Goal: Task Accomplishment & Management: Manage account settings

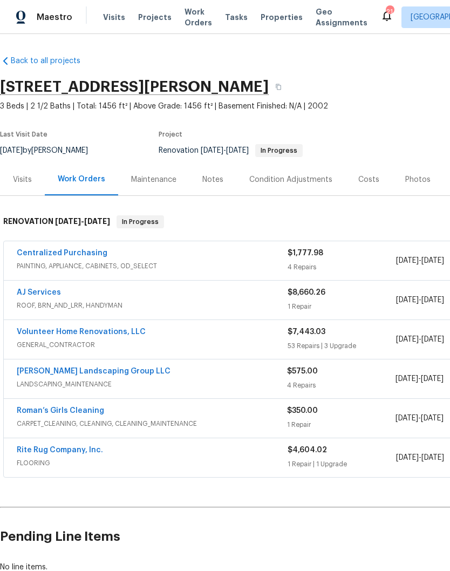
click at [109, 374] on link "[PERSON_NAME] Landscaping Group LLC" at bounding box center [94, 371] width 154 height 8
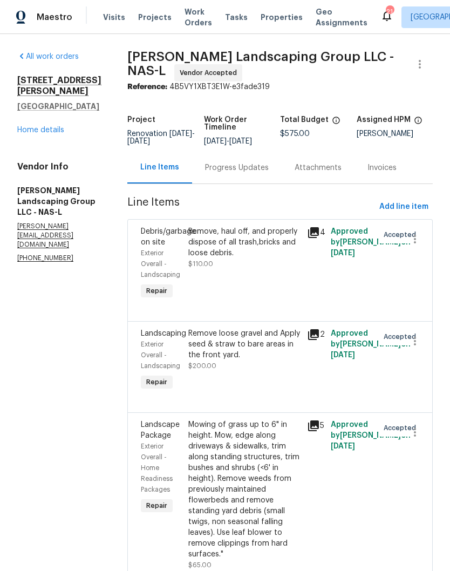
click at [269, 173] on div "Progress Updates" at bounding box center [237, 167] width 64 height 11
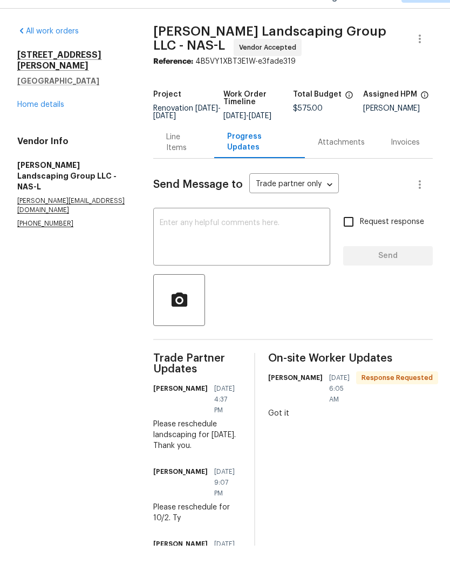
click at [62, 126] on link "Home details" at bounding box center [40, 130] width 47 height 8
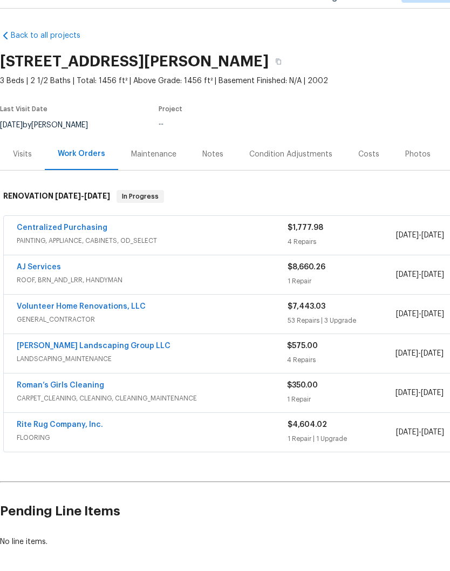
scroll to position [45, 0]
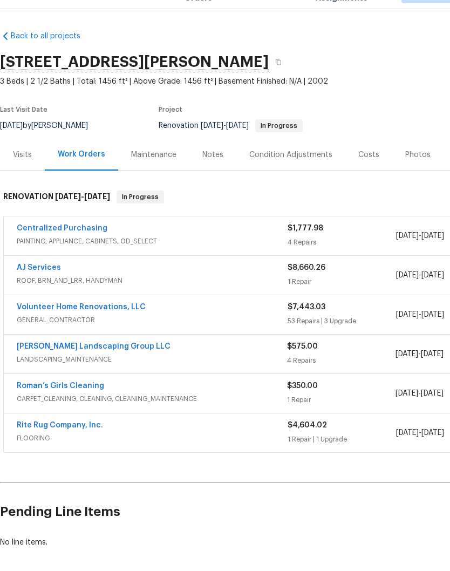
click at [104, 405] on div "Roman’s Girls Cleaning" at bounding box center [152, 411] width 270 height 13
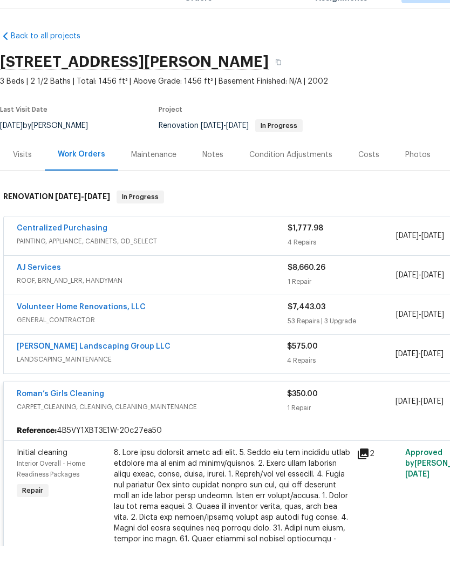
click at [84, 415] on link "Roman’s Girls Cleaning" at bounding box center [60, 419] width 87 height 8
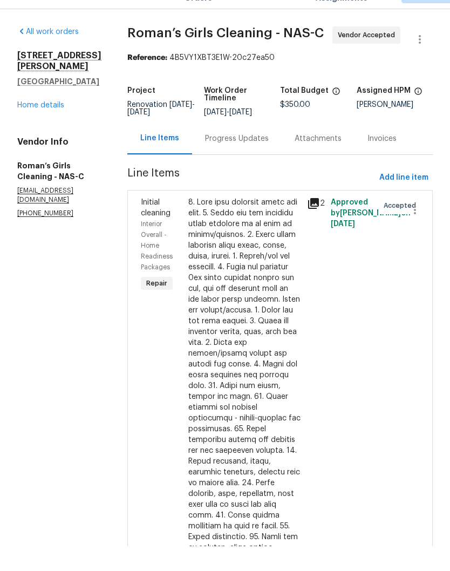
click at [269, 158] on div "Progress Updates" at bounding box center [237, 163] width 64 height 11
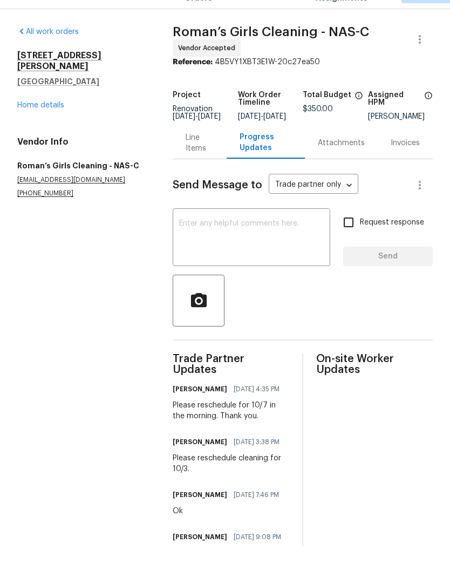
click at [49, 126] on link "Home details" at bounding box center [40, 130] width 47 height 8
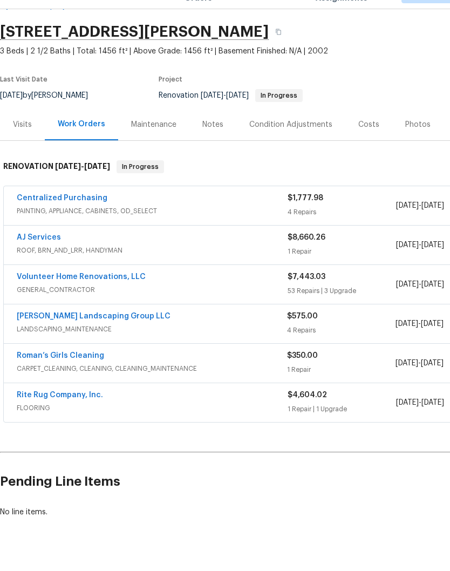
scroll to position [30, 0]
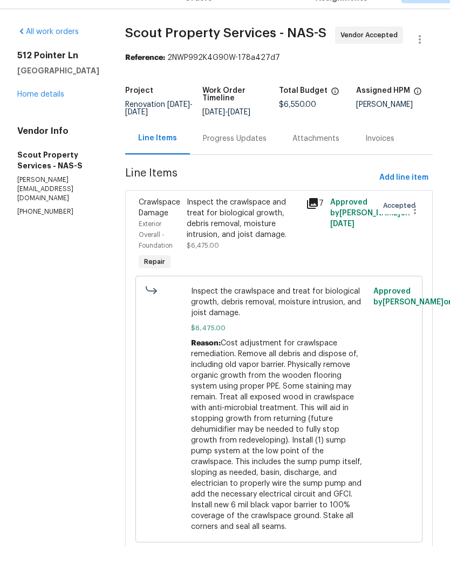
scroll to position [25, 0]
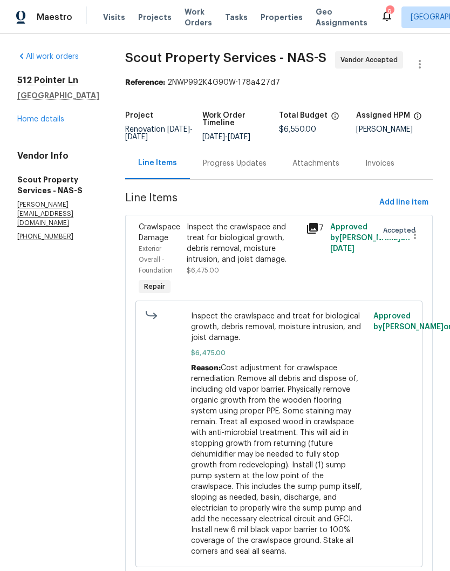
click at [205, 158] on div "Progress Updates" at bounding box center [235, 163] width 64 height 11
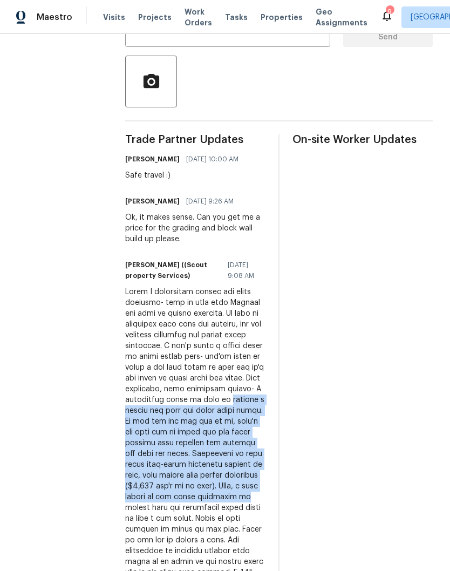
scroll to position [289, 0]
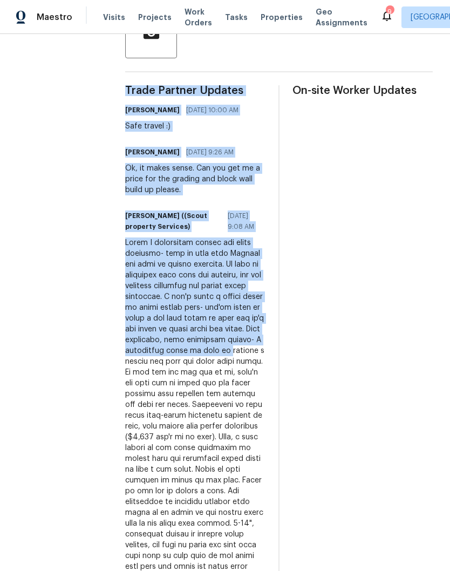
copy div "Trade Partner Updates [PERSON_NAME] [DATE] 10:00 AM Safe travel :) [PERSON_NAME…"
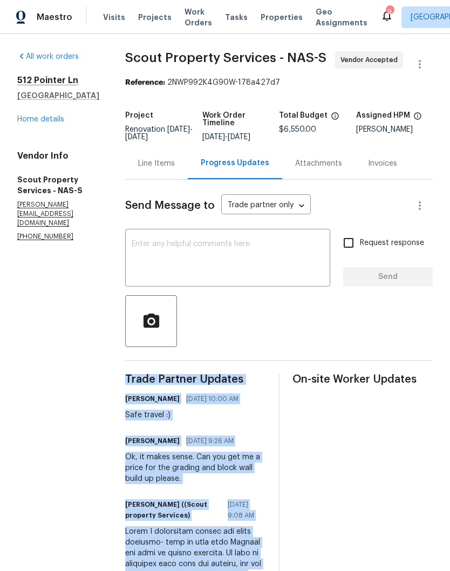
scroll to position [0, 0]
click at [138, 158] on div "Line Items" at bounding box center [156, 163] width 37 height 11
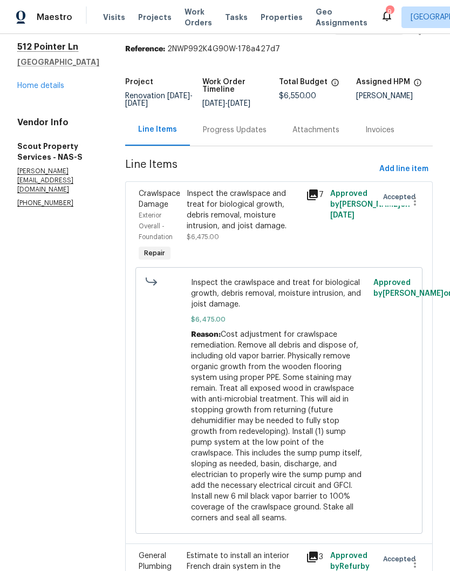
scroll to position [32, 0]
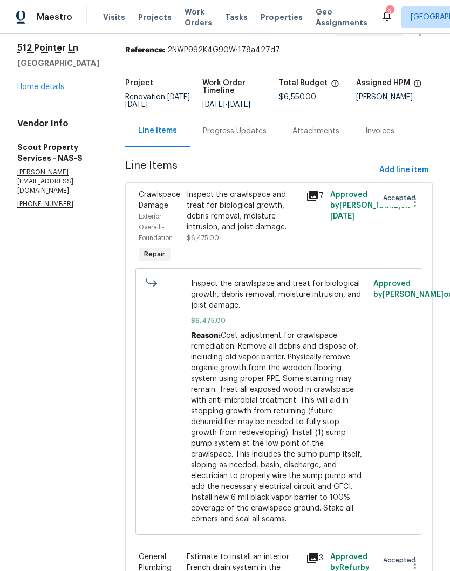
click at [197, 551] on div "Estimate to install an interior French drain system in the crawlspace. Install …" at bounding box center [243, 572] width 113 height 43
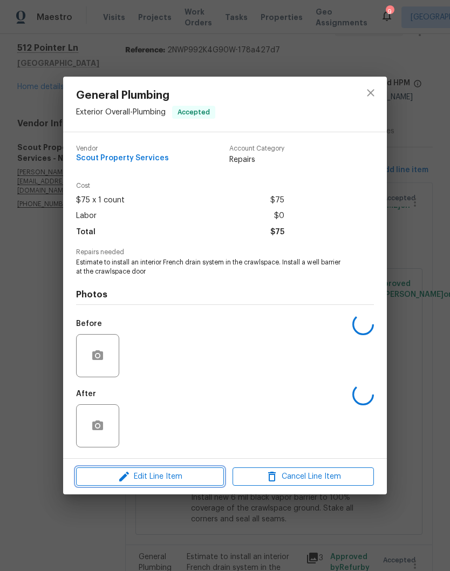
click at [203, 485] on button "Edit Line Item" at bounding box center [150, 476] width 148 height 19
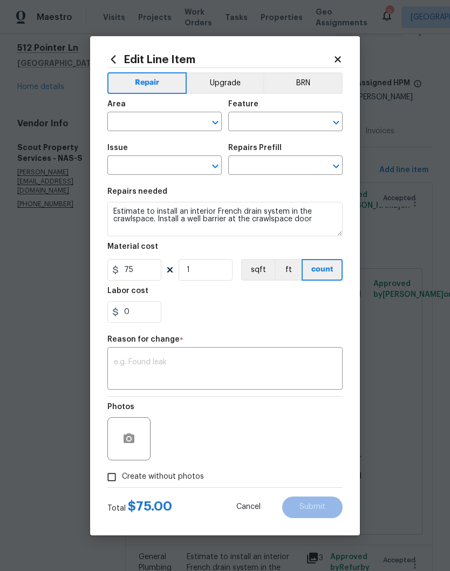
type input "Exterior Overall"
type input "Plumbing"
type input "General Plumbing"
type input "Add a Task $1.00"
click at [135, 361] on textarea at bounding box center [225, 369] width 222 height 23
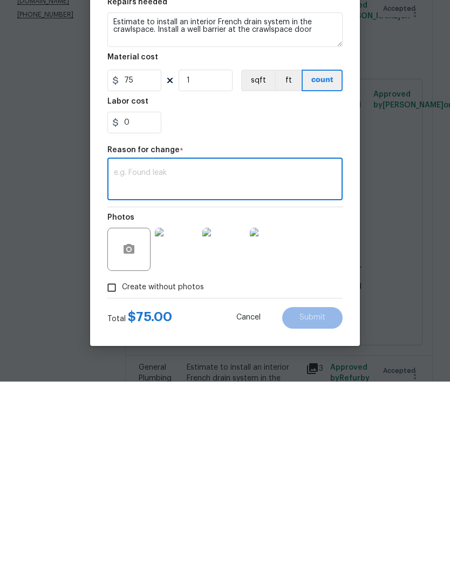
click at [128, 358] on textarea at bounding box center [225, 369] width 222 height 23
paste textarea "install a dimple mat over the crawl space floor. As you can see how wet it is, …"
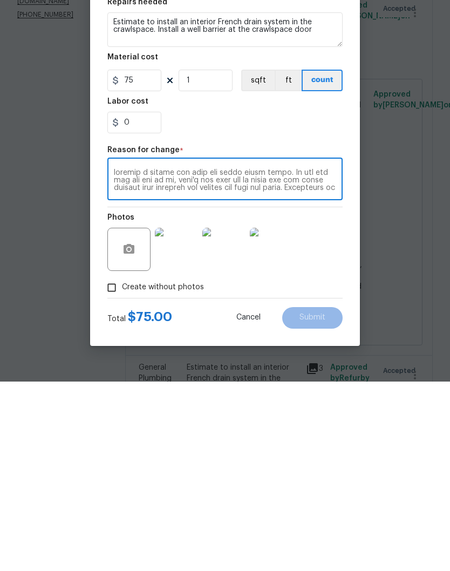
scroll to position [680, 0]
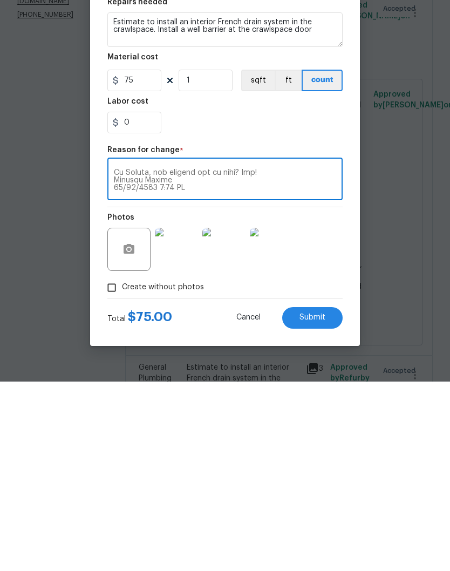
click at [267, 358] on textarea at bounding box center [225, 369] width 222 height 23
type textarea "install a dimple mat over the crawl space floor. As you can see how wet it is, …"
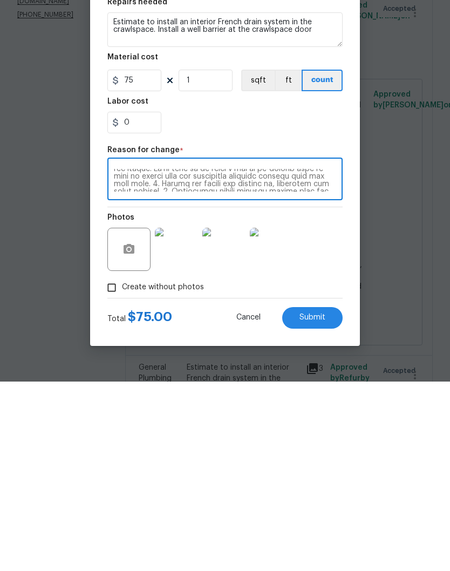
scroll to position [489, 0]
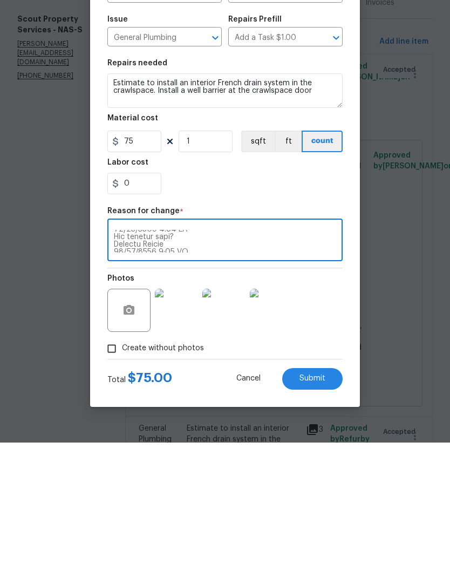
click at [253, 358] on textarea at bounding box center [225, 369] width 222 height 23
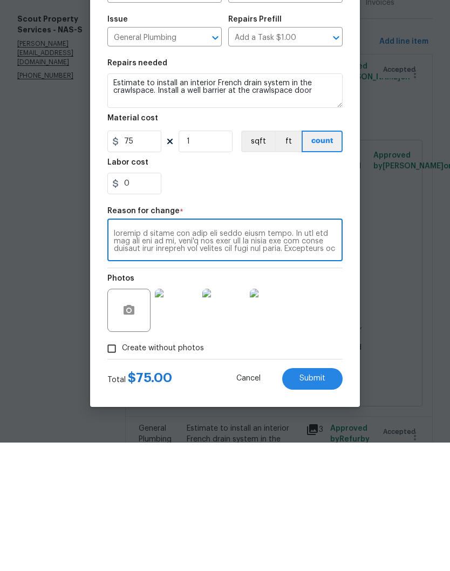
scroll to position [0, 0]
click at [119, 358] on textarea at bounding box center [225, 369] width 222 height 23
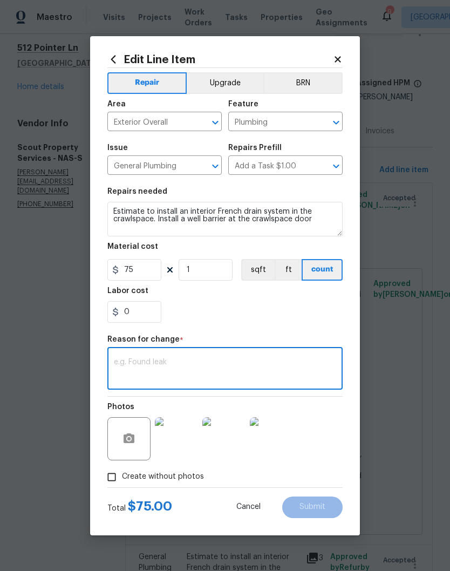
type textarea "install a dimple mat over the crawl space floor. As you can see how wet it is, …"
click at [342, 58] on icon at bounding box center [338, 59] width 10 height 10
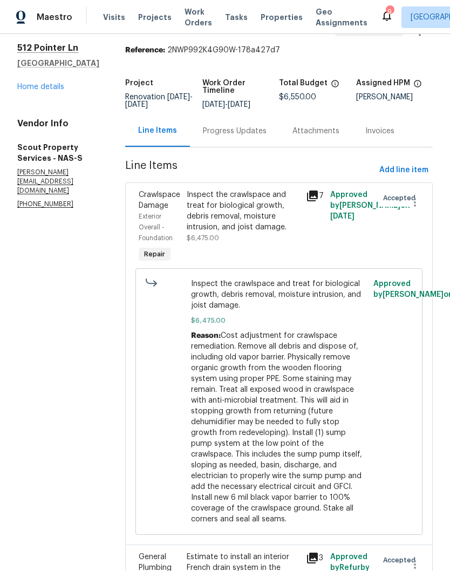
click at [203, 128] on div "Progress Updates" at bounding box center [235, 131] width 64 height 11
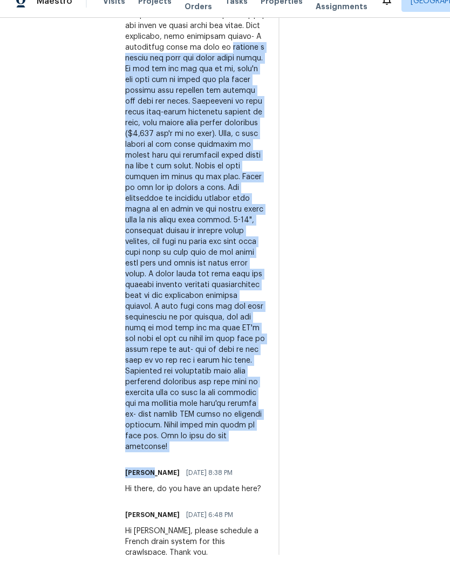
scroll to position [574, 0]
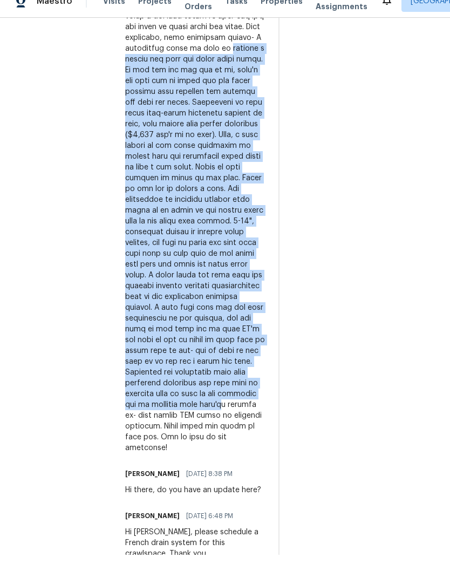
copy div "install a dimple mat over the crawl space floor. As you can see how wet it is, …"
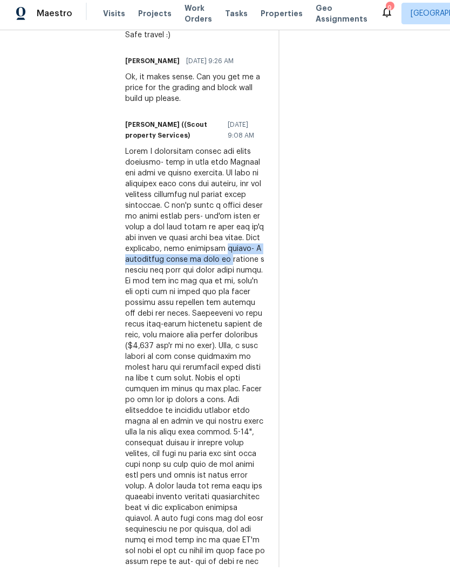
scroll to position [374, 0]
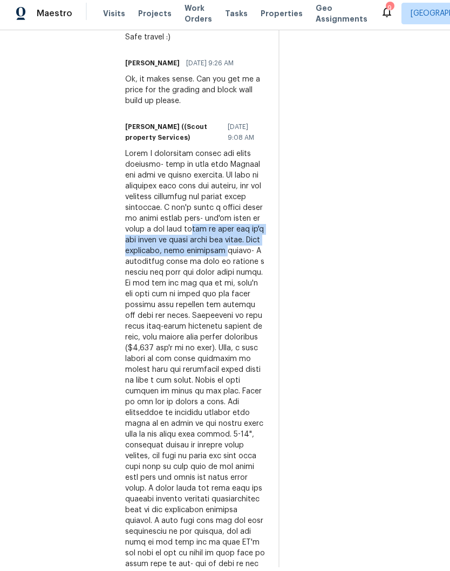
click at [125, 176] on div at bounding box center [195, 411] width 140 height 518
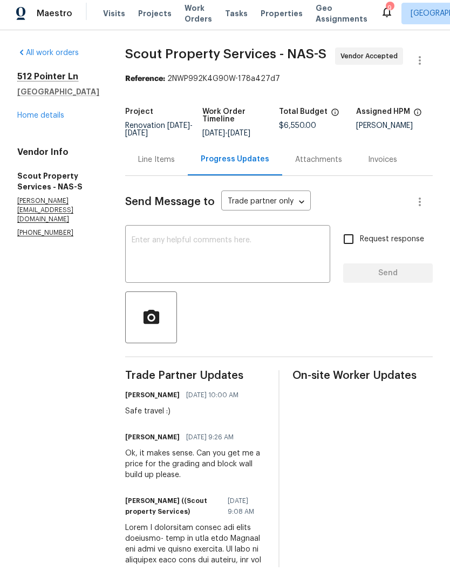
scroll to position [0, 0]
click at [138, 158] on div "Line Items" at bounding box center [156, 163] width 37 height 11
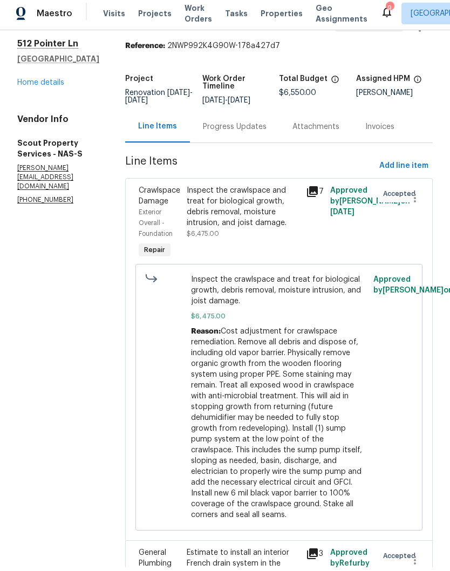
scroll to position [32, 0]
click at [210, 551] on div "Estimate to install an interior French drain system in the crawlspace. Install …" at bounding box center [243, 572] width 113 height 43
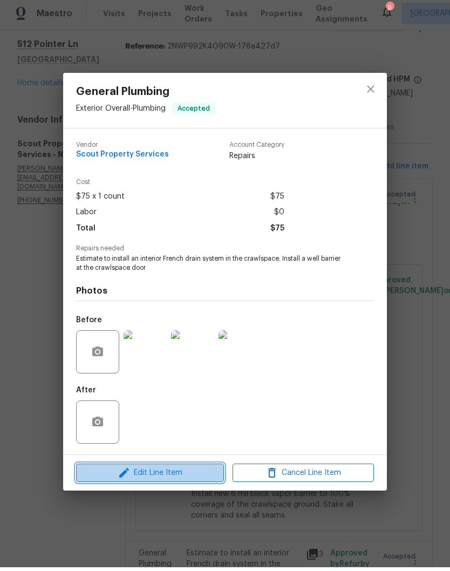
click at [186, 475] on span "Edit Line Item" at bounding box center [149, 476] width 141 height 13
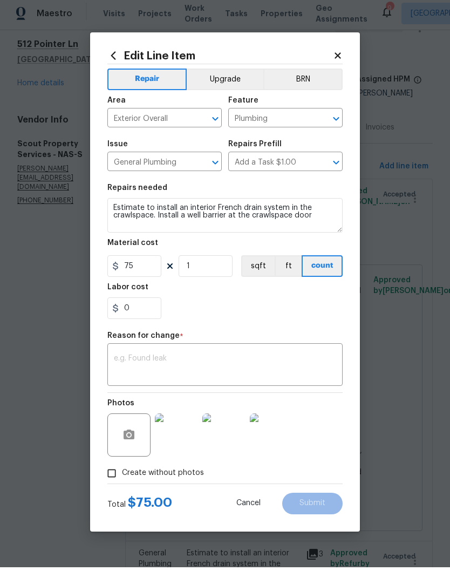
click at [143, 351] on div "x ​" at bounding box center [224, 369] width 235 height 40
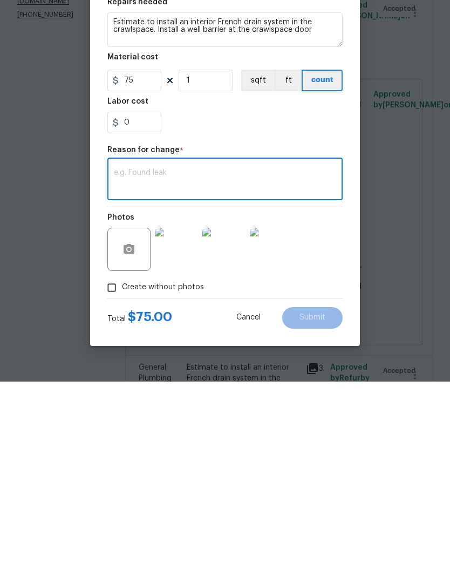
click at [125, 358] on textarea at bounding box center [225, 369] width 222 height 23
paste textarea "install a dimple mat over the crawl space floor. As you can see how wet it is, …"
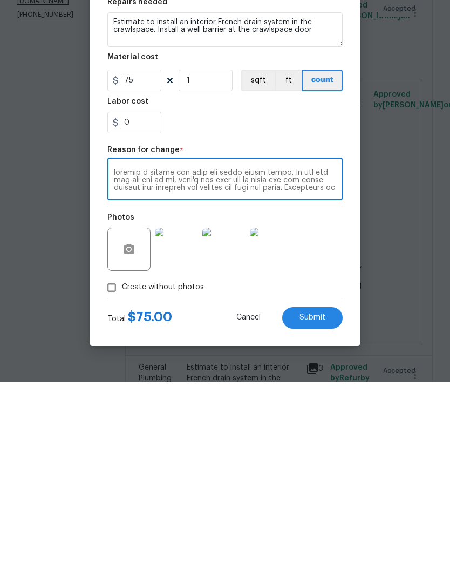
scroll to position [0, 0]
click at [270, 358] on textarea at bounding box center [225, 369] width 222 height 23
type textarea "install a dimple mat over the crawl space floor. Regardless of what other anti-…"
click at [146, 259] on input "75" at bounding box center [134, 270] width 54 height 22
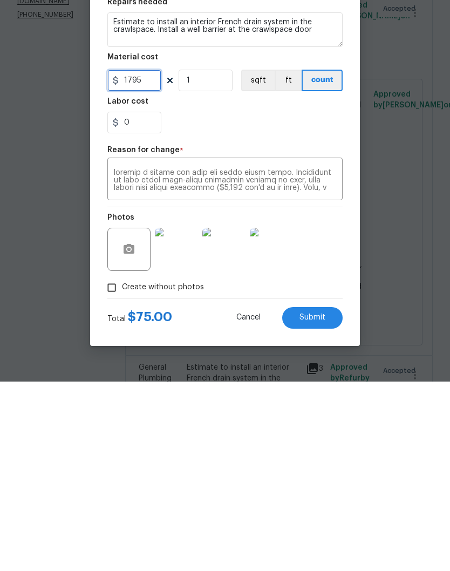
type input "1795"
click at [278, 358] on textarea at bounding box center [225, 369] width 222 height 23
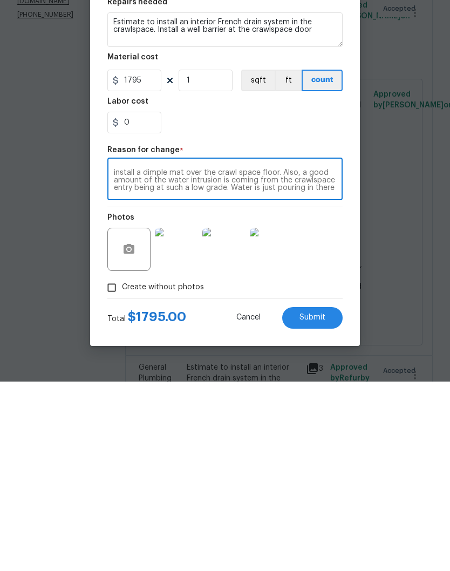
click at [332, 358] on textarea "install a dimple mat over the crawl space floor. Also, a good amount of the wat…" at bounding box center [225, 369] width 222 height 23
click at [327, 358] on textarea "install a dimple mat over the crawl space floor. Also, a good amount of the wat…" at bounding box center [225, 369] width 222 height 23
click at [333, 358] on textarea "install a dimple mat over the crawl space floor. Also, a good amount at the doo…" at bounding box center [225, 369] width 222 height 23
click at [331, 358] on textarea "install a dimple mat over the crawl space floor. Also, a good amount at the doo…" at bounding box center [225, 369] width 222 height 23
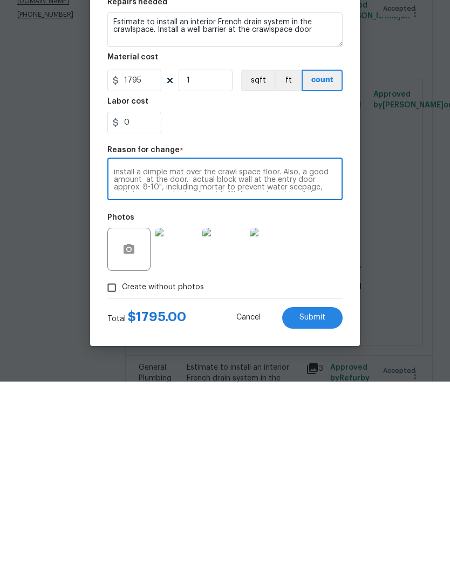
click at [335, 358] on textarea "install a dimple mat over the crawl space floor. Also, a good amount at the doo…" at bounding box center [225, 369] width 222 height 23
click at [333, 358] on textarea "install a dimple mat over the crawl space floor. Also, a good amount at the doo…" at bounding box center [225, 369] width 222 height 23
click at [331, 358] on textarea "install a dimple mat over the crawl space floor. Also, a good amount at the doo…" at bounding box center [225, 369] width 222 height 23
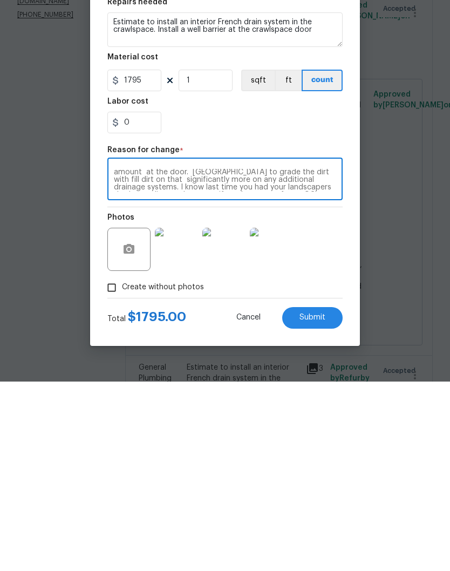
click at [335, 358] on textarea "install a dimple mat over the crawl space floor. Also, a good amount at the doo…" at bounding box center [225, 369] width 222 height 23
click at [334, 358] on textarea "install a dimple mat over the crawl space floor. Anot sure if you have one of y…" at bounding box center [225, 369] width 222 height 23
click at [325, 358] on textarea "install a dimple mat over the crawl space floor. Anot sure if you have one of y…" at bounding box center [225, 369] width 222 height 23
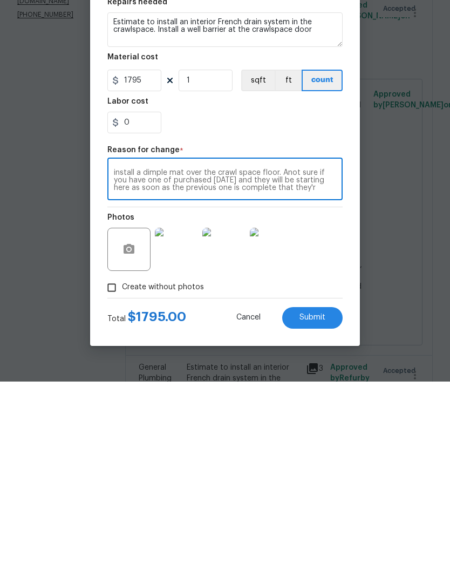
scroll to position [0, 0]
click at [265, 358] on textarea "install a dimple mat over the crawl space floor. purchased yesterday and they w…" at bounding box center [225, 369] width 222 height 23
type textarea "install a dimple mat over the crawl space floor"
click at [316, 503] on span "Submit" at bounding box center [312, 507] width 26 height 8
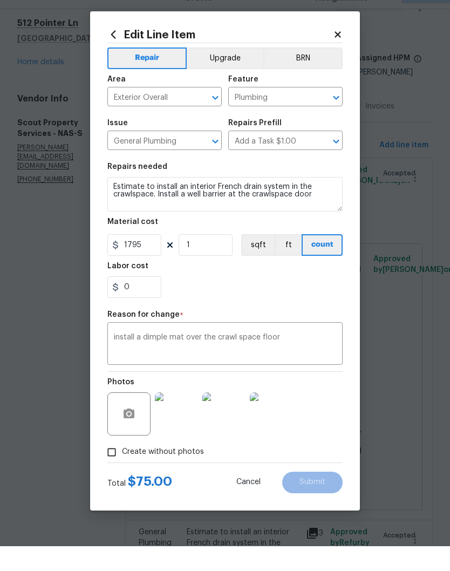
type input "75"
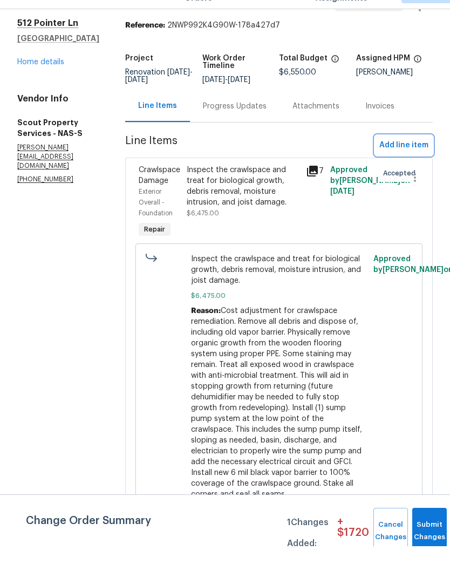
click at [410, 163] on span "Add line item" at bounding box center [403, 169] width 49 height 13
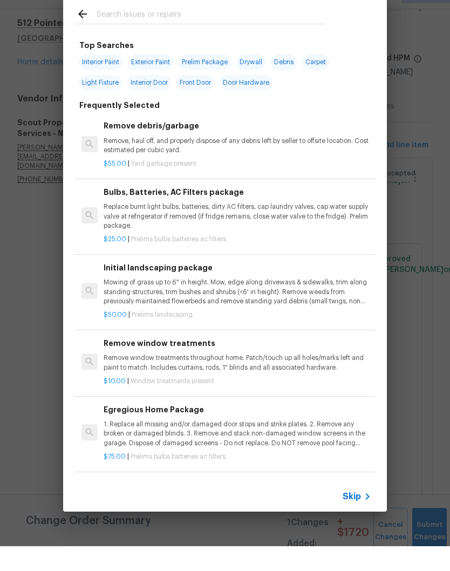
click at [119, 32] on input "text" at bounding box center [211, 40] width 229 height 16
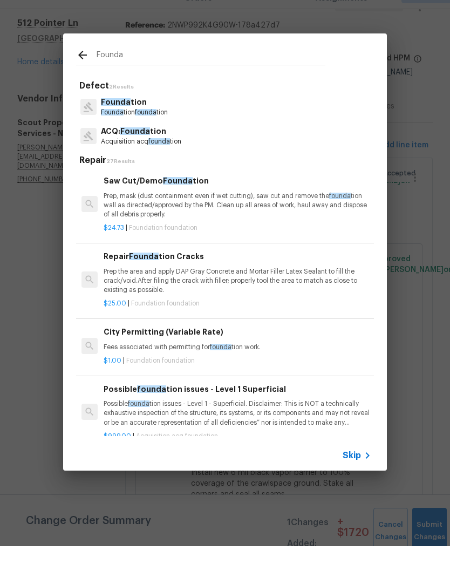
type input "Founda"
click at [85, 73] on icon at bounding box center [82, 79] width 13 height 13
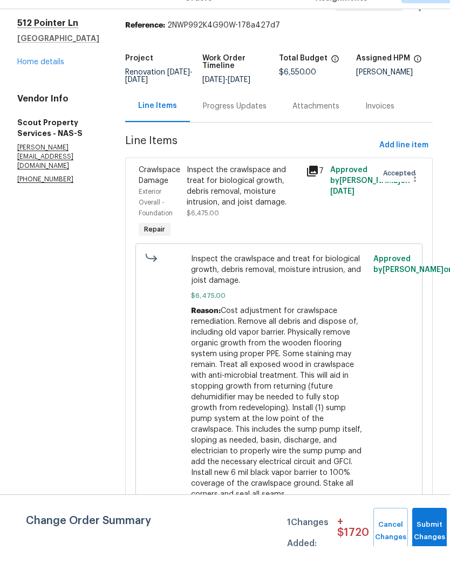
click at [204, 126] on div "Progress Updates" at bounding box center [235, 131] width 64 height 11
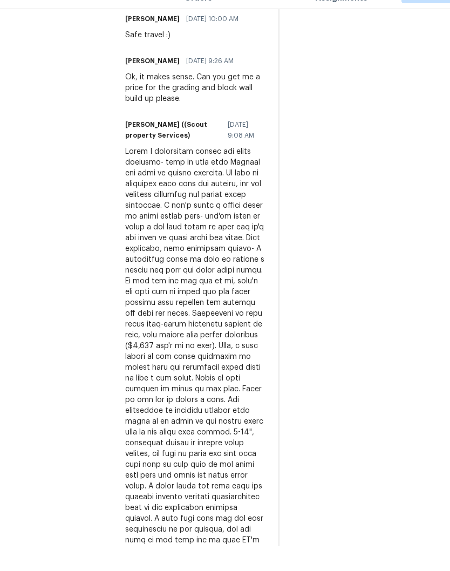
scroll to position [362, 0]
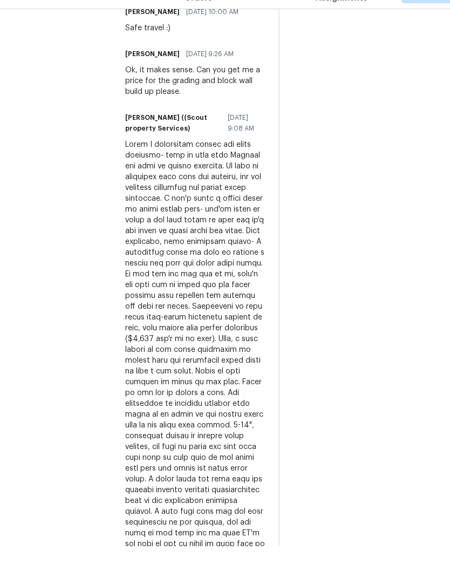
click at [147, 385] on div at bounding box center [195, 423] width 140 height 518
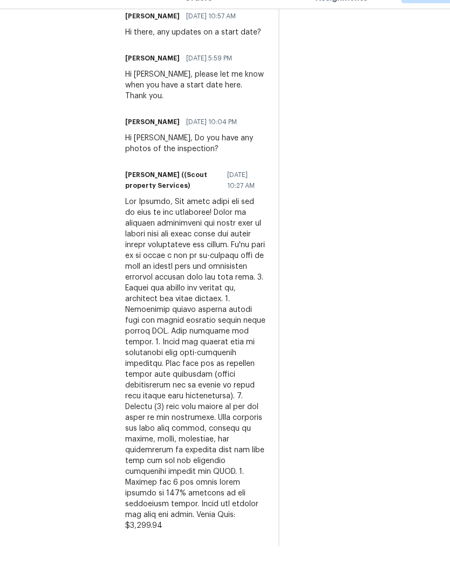
scroll to position [1425, 0]
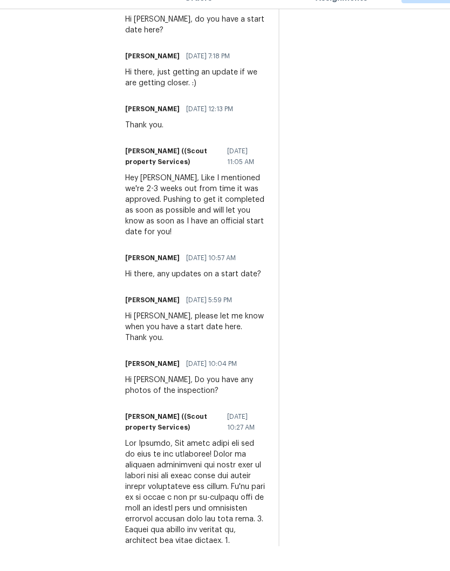
scroll to position [1185, 0]
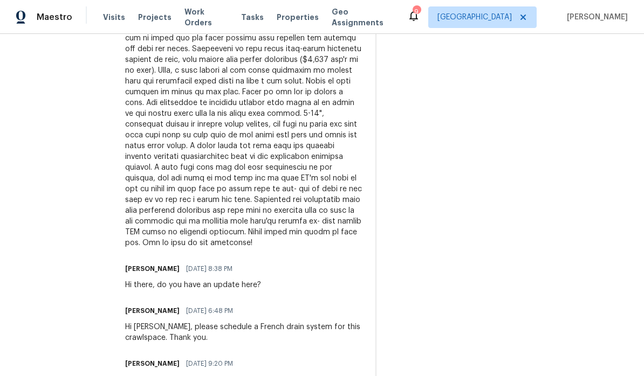
scroll to position [547, 0]
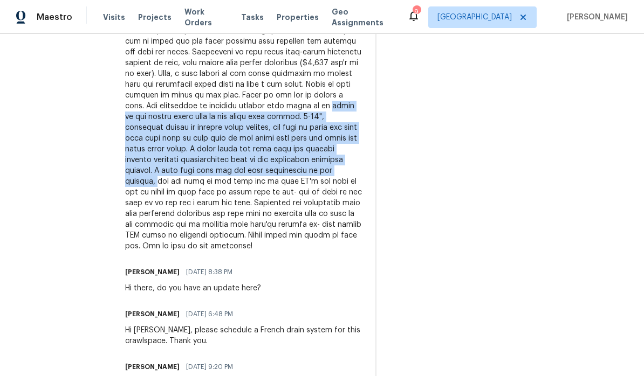
copy div "build up the actual block wall at the entry door approx. 8-10", including morta…"
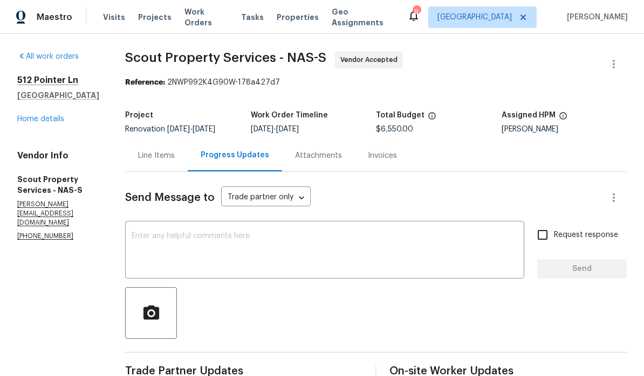
scroll to position [0, 0]
click at [138, 155] on div "Line Items" at bounding box center [156, 155] width 37 height 11
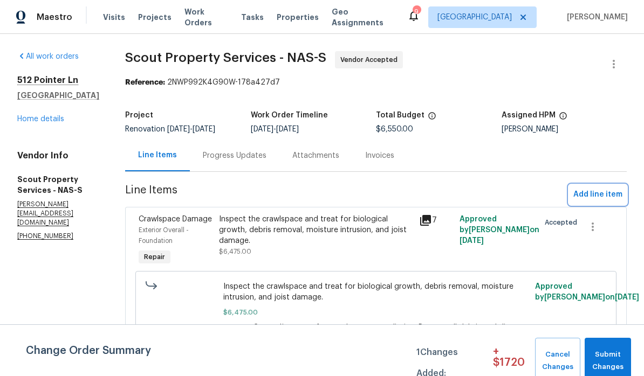
click at [449, 195] on span "Add line item" at bounding box center [597, 194] width 49 height 13
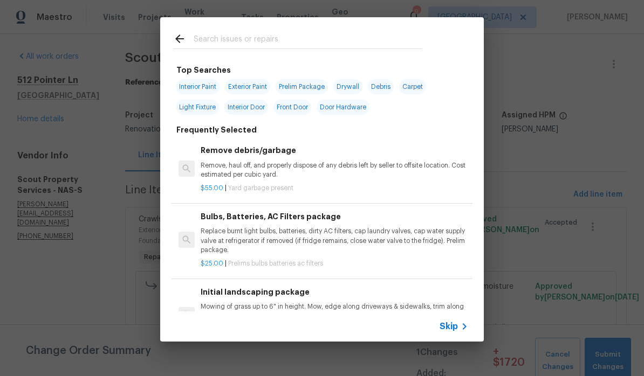
click at [296, 37] on input "text" at bounding box center [308, 40] width 229 height 16
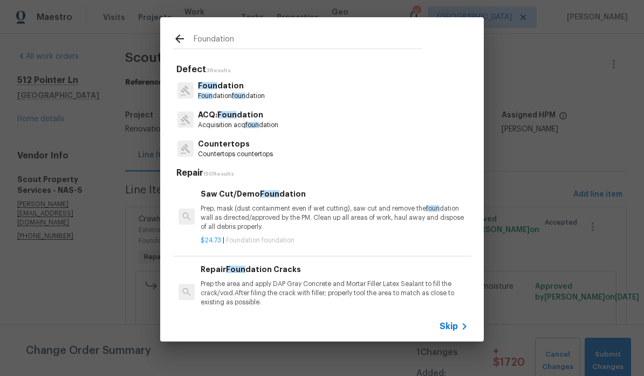
type input "Foundation"
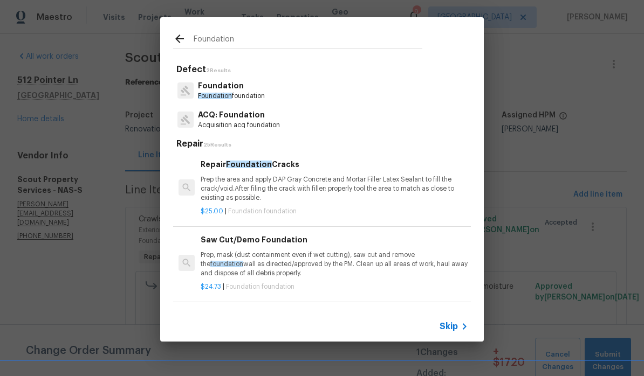
click at [244, 92] on p "Foundation foundation" at bounding box center [231, 96] width 67 height 9
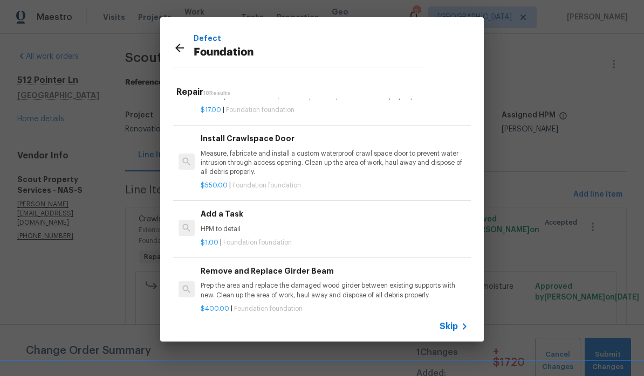
scroll to position [476, 0]
click at [229, 224] on p "HPM to detail" at bounding box center [334, 228] width 267 height 9
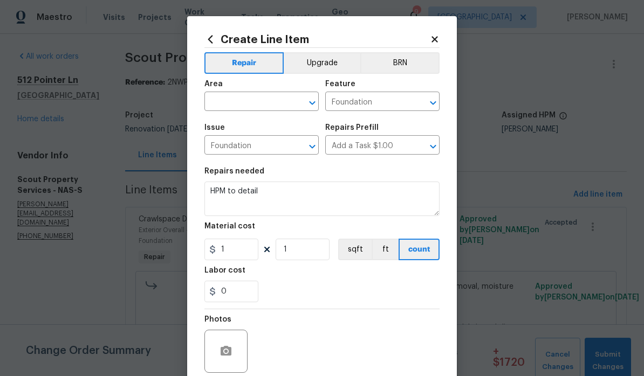
click at [258, 100] on input "text" at bounding box center [246, 102] width 84 height 17
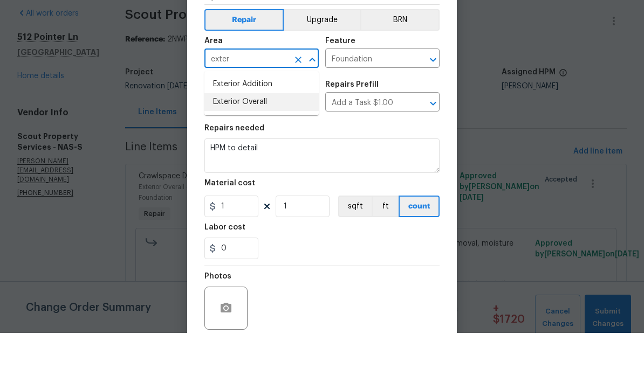
click at [265, 136] on li "Exterior Overall" at bounding box center [261, 145] width 114 height 18
type input "Exterior Overall"
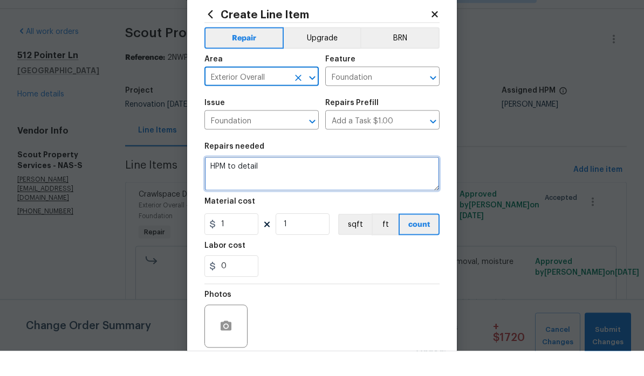
click at [278, 182] on textarea "HPM to detail" at bounding box center [321, 199] width 235 height 35
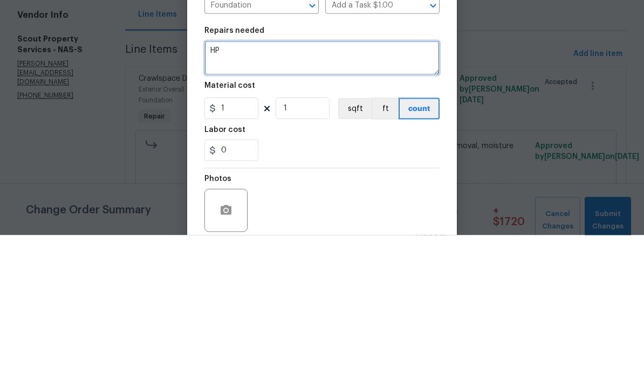
type textarea "H"
click at [221, 182] on textarea at bounding box center [321, 199] width 235 height 35
paste textarea "build up the actual block wall at the entry door approx. 8-10", including morta…"
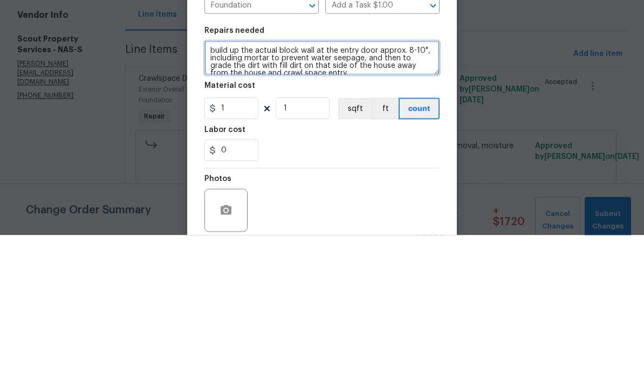
scroll to position [0, 0]
click at [211, 182] on textarea "build up the actual block wall at the entry door approx. 8-10", including morta…" at bounding box center [321, 199] width 235 height 35
click at [342, 182] on textarea "Crawlspace entry - build up the actual block wall at the entry door approx. 8-1…" at bounding box center [321, 199] width 235 height 35
click at [429, 182] on textarea "Crawlspace entry - build up the block wall at the entry door approx. 8-10", inc…" at bounding box center [321, 199] width 235 height 35
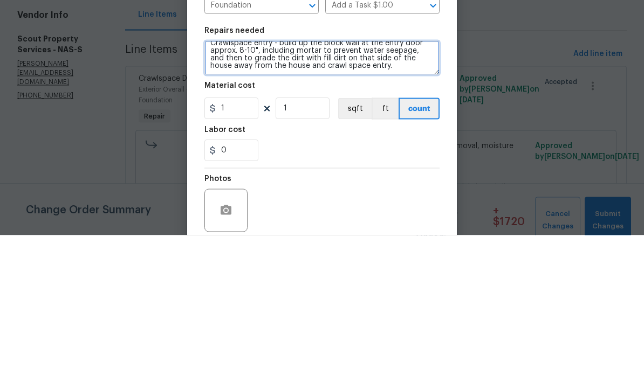
scroll to position [2, 0]
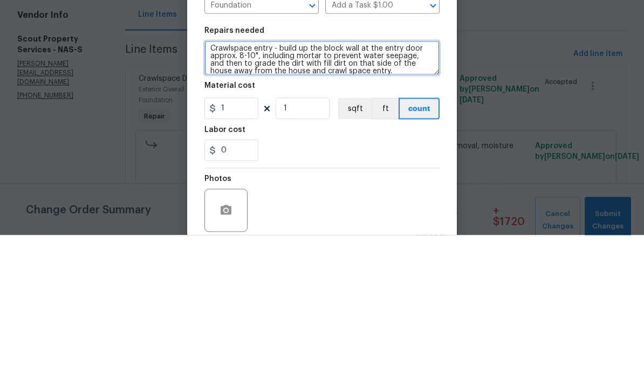
click at [241, 182] on textarea "Crawlspace entry - build up the block wall at the entry door approx. 8-10", inc…" at bounding box center [321, 199] width 235 height 35
type textarea "Crawlspace entry - build up the block wall at the entry door approx. 8-10", inc…"
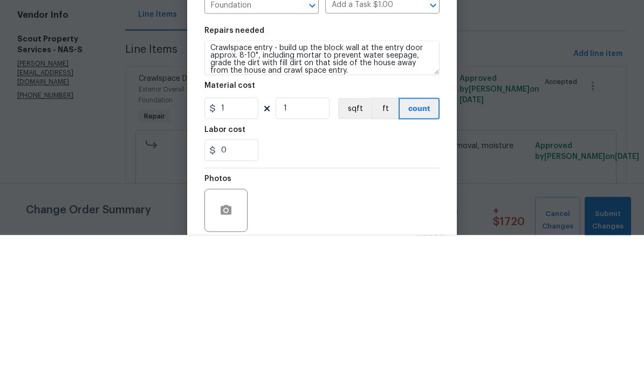
click at [401, 223] on div "Material cost" at bounding box center [321, 230] width 235 height 14
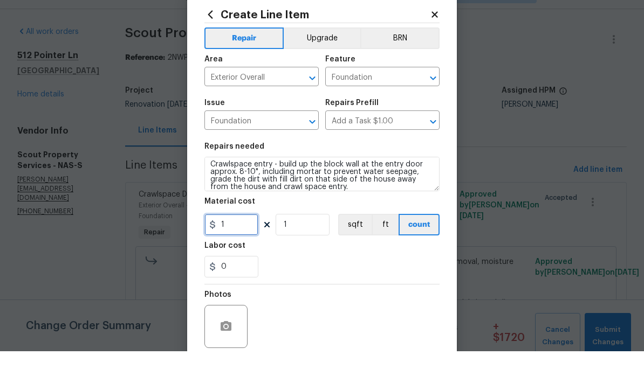
click at [245, 239] on input "1" at bounding box center [231, 250] width 54 height 22
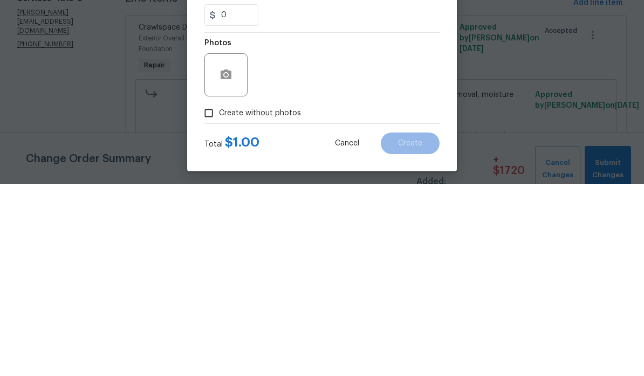
scroll to position [84, 0]
type input "125"
click at [230, 262] on icon "button" at bounding box center [226, 267] width 11 height 10
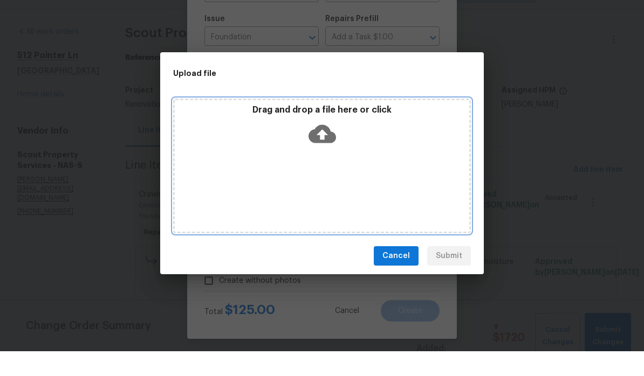
click at [352, 149] on div "Drag and drop a file here or click" at bounding box center [322, 152] width 294 height 46
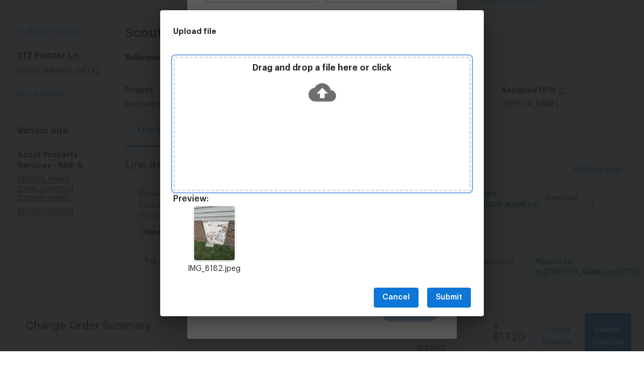
click at [359, 112] on div "Drag and drop a file here or click" at bounding box center [322, 148] width 298 height 135
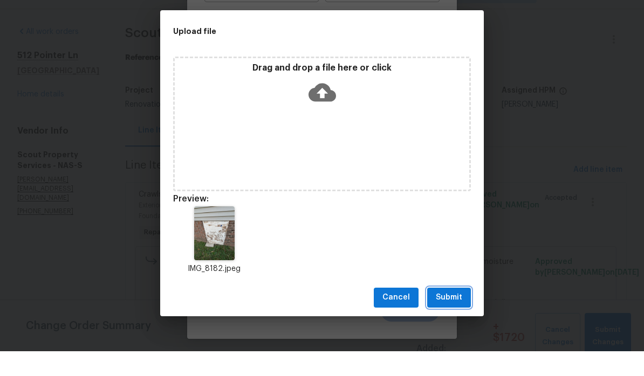
click at [449, 316] on span "Submit" at bounding box center [449, 322] width 26 height 13
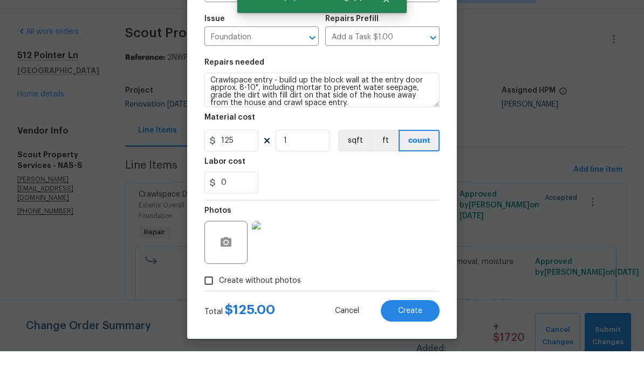
click at [409, 332] on span "Create" at bounding box center [410, 336] width 24 height 8
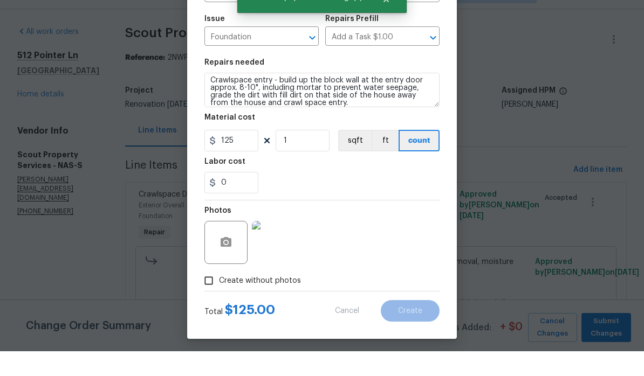
scroll to position [0, 0]
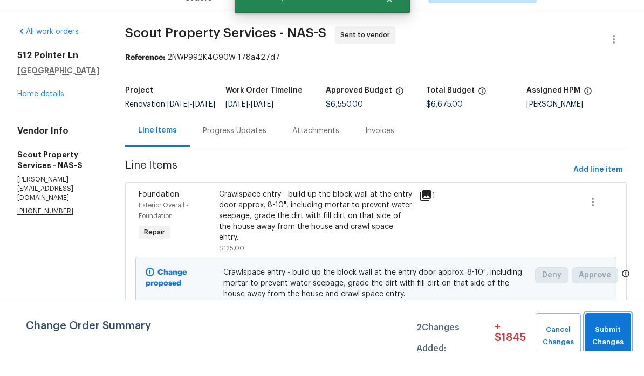
click at [449, 349] on span "Submit Changes" at bounding box center [608, 361] width 35 height 25
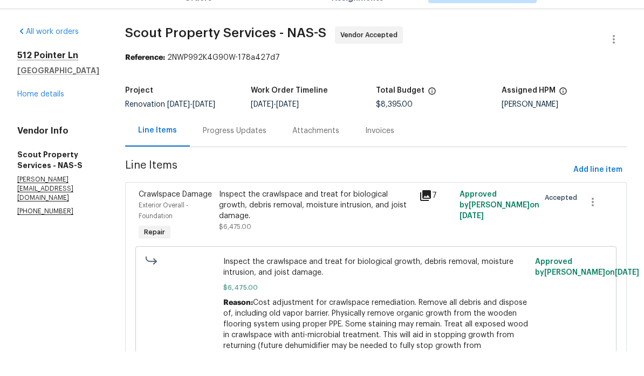
click at [205, 150] on div "Progress Updates" at bounding box center [235, 155] width 64 height 11
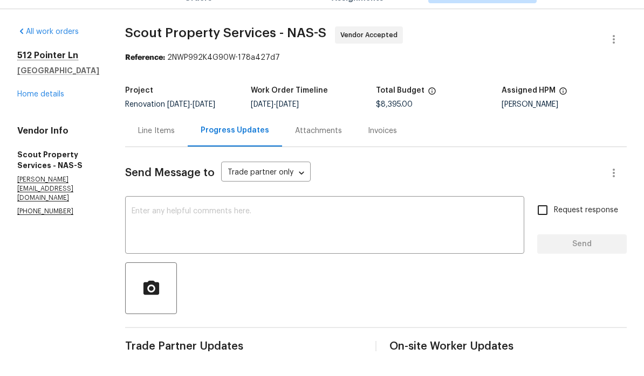
click at [33, 123] on link "Home details" at bounding box center [40, 119] width 47 height 8
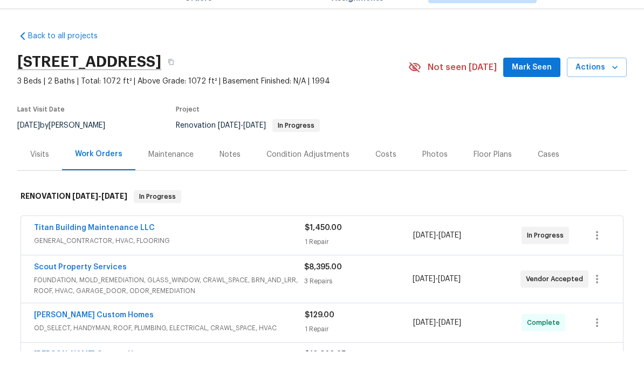
click at [449, 86] on span "Mark Seen" at bounding box center [532, 92] width 40 height 13
click at [230, 174] on div "Notes" at bounding box center [230, 179] width 21 height 11
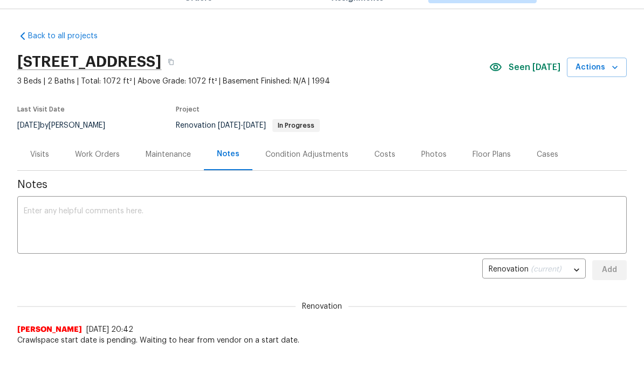
click at [132, 232] on textarea at bounding box center [322, 251] width 596 height 38
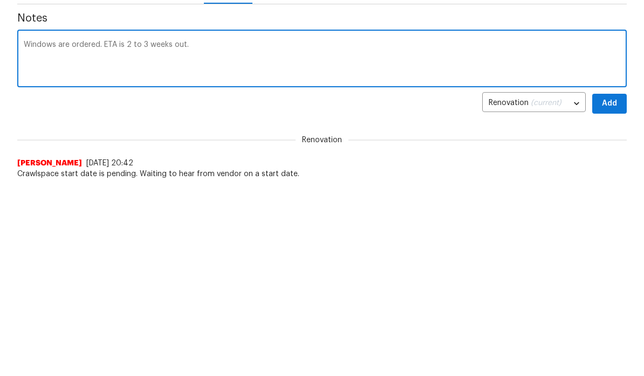
click at [104, 232] on textarea "Windows are ordered. ETA is 2 to 3 weeks out." at bounding box center [322, 251] width 596 height 38
click at [225, 232] on textarea "Windows are ordered, ETA is 2 to 3 weeks out." at bounding box center [322, 251] width 596 height 38
type textarea "Windows are ordered, ETA is 2 to 3 weeks out. Crawlspace start date is pending."
click at [449, 289] on span "Add" at bounding box center [609, 295] width 17 height 13
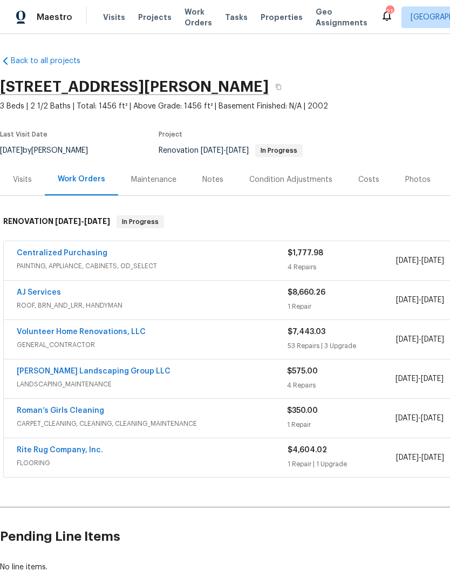
click at [53, 295] on link "AJ Services" at bounding box center [39, 293] width 44 height 8
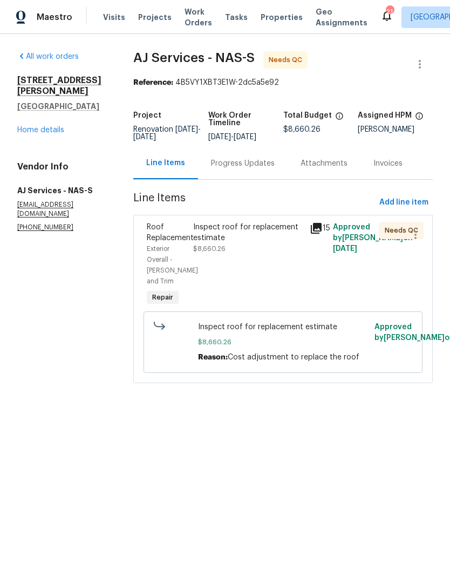
click at [255, 242] on div "Inspect roof for replacement estimate" at bounding box center [247, 233] width 109 height 22
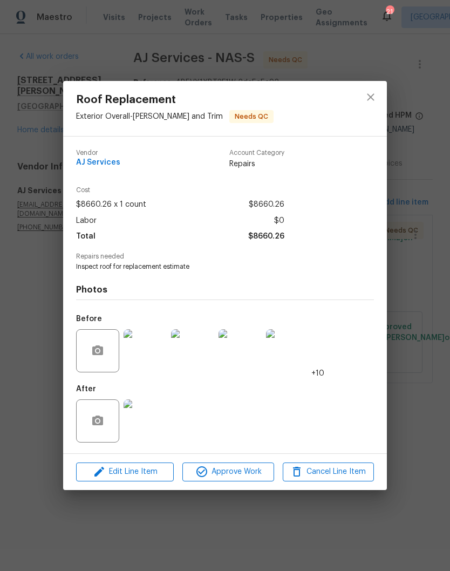
click at [293, 359] on img at bounding box center [287, 350] width 43 height 43
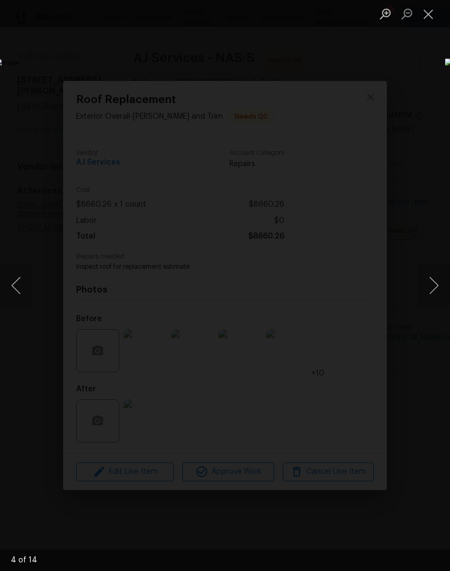
click at [434, 292] on button "Next image" at bounding box center [433, 285] width 32 height 43
click at [436, 290] on button "Next image" at bounding box center [433, 285] width 32 height 43
click at [434, 289] on button "Next image" at bounding box center [433, 285] width 32 height 43
click at [434, 292] on button "Next image" at bounding box center [433, 285] width 32 height 43
click at [434, 291] on button "Next image" at bounding box center [433, 285] width 32 height 43
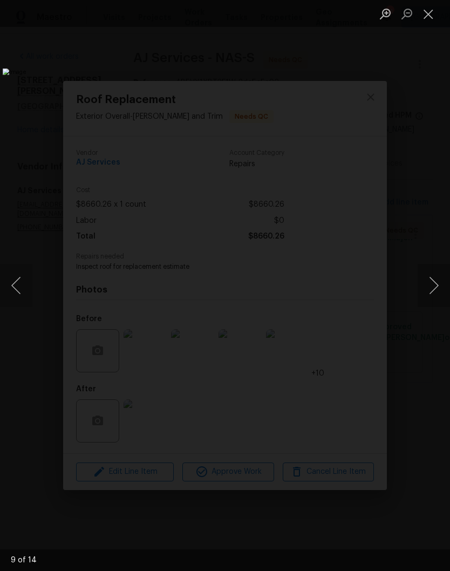
click at [432, 292] on button "Next image" at bounding box center [433, 285] width 32 height 43
click at [435, 291] on button "Next image" at bounding box center [433, 285] width 32 height 43
click at [430, 292] on button "Next image" at bounding box center [433, 285] width 32 height 43
click at [438, 294] on button "Next image" at bounding box center [433, 285] width 32 height 43
click at [438, 293] on button "Next image" at bounding box center [433, 285] width 32 height 43
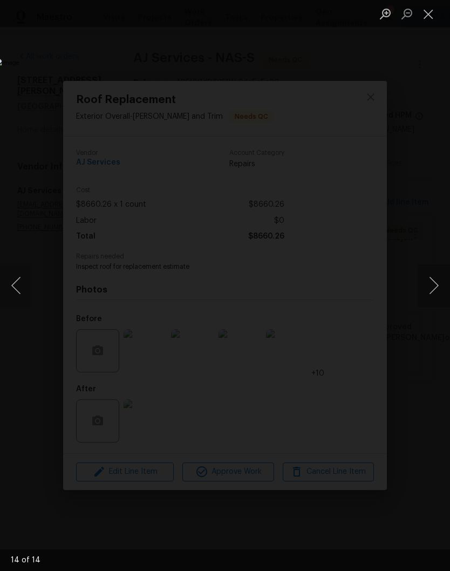
click at [436, 291] on button "Next image" at bounding box center [433, 285] width 32 height 43
click at [434, 294] on button "Next image" at bounding box center [433, 285] width 32 height 43
click at [433, 19] on button "Close lightbox" at bounding box center [428, 13] width 22 height 19
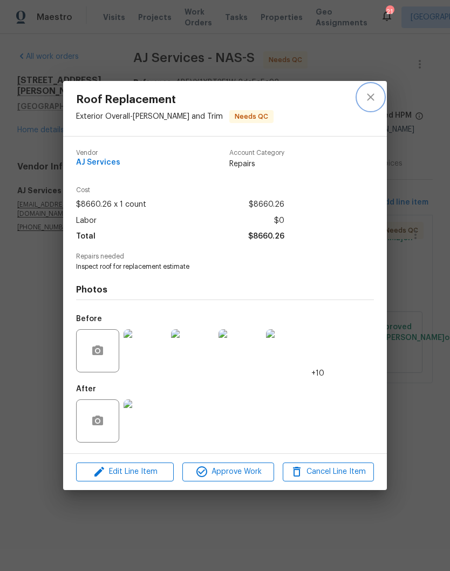
click at [377, 100] on button "close" at bounding box center [371, 97] width 26 height 26
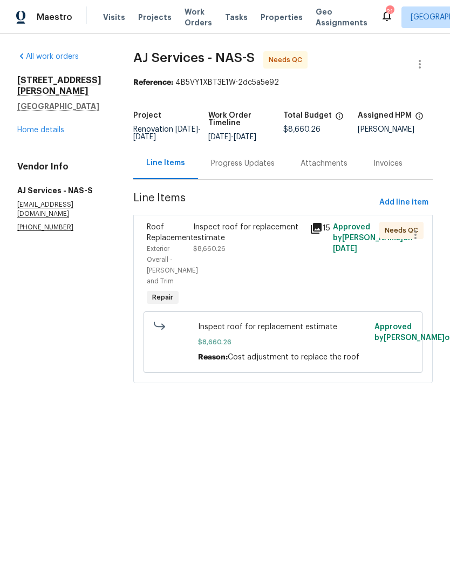
click at [47, 126] on link "Home details" at bounding box center [40, 130] width 47 height 8
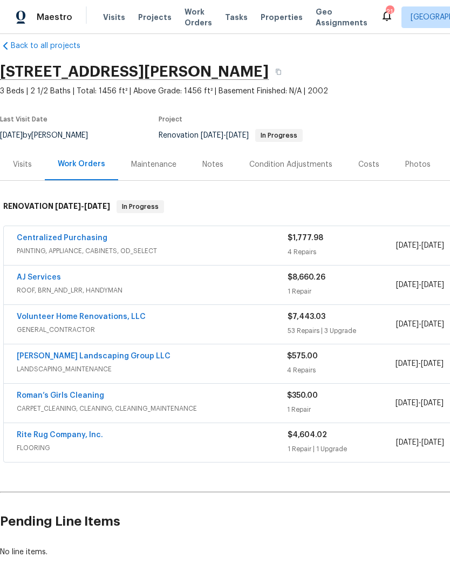
scroll to position [15, 0]
click at [95, 317] on link "Volunteer Home Renovations, LLC" at bounding box center [81, 317] width 129 height 8
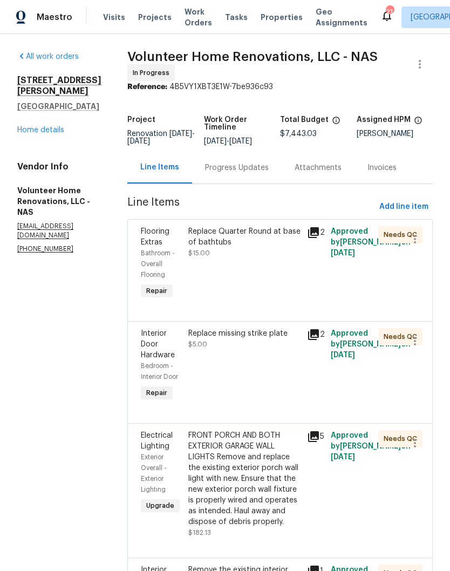
click at [266, 173] on div "Progress Updates" at bounding box center [237, 167] width 64 height 11
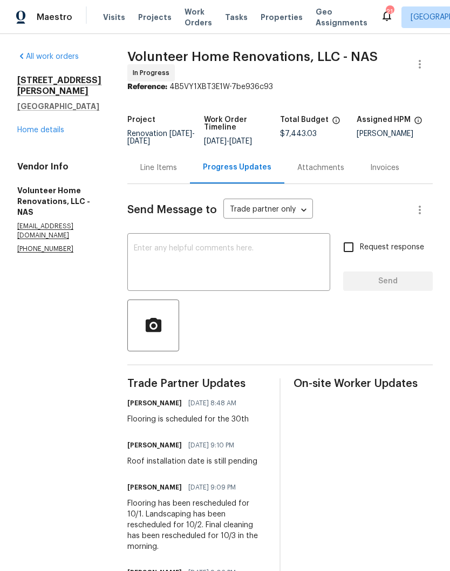
click at [232, 259] on textarea at bounding box center [229, 263] width 190 height 38
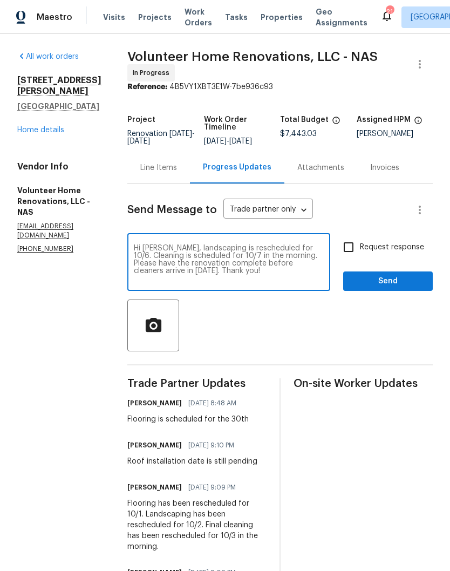
click at [200, 256] on textarea "Hi Sean, landscaping is rescheduled for 10/6. Cleaning is scheduled for 10/7 in…" at bounding box center [229, 263] width 190 height 38
click at [291, 281] on textarea "Hi Sean, It was great meeting you today! Finally a name with a face! I added th…" at bounding box center [229, 263] width 190 height 38
click at [232, 282] on textarea "Hi Sean, It was great meeting you today! Finally a name with a face! I added th…" at bounding box center [229, 263] width 190 height 38
type textarea "Hi Sean, It was great meeting you today! Finally a name with a face! I added th…"
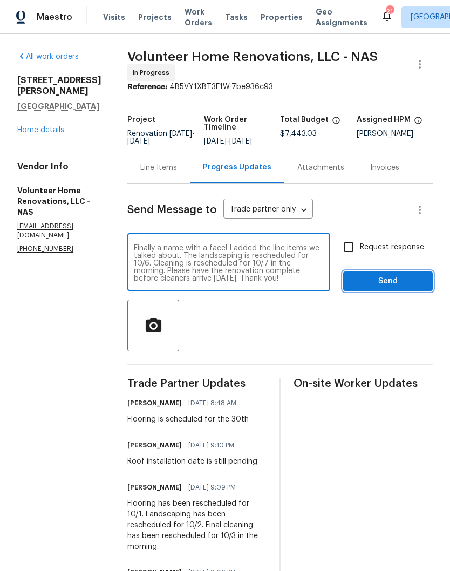
click at [390, 288] on span "Send" at bounding box center [388, 281] width 72 height 13
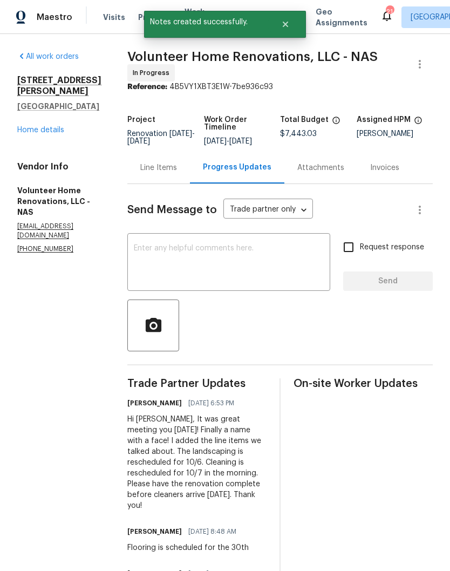
scroll to position [0, 0]
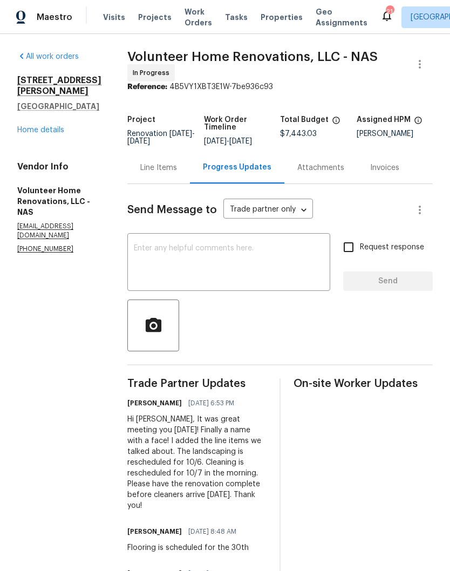
click at [49, 126] on link "Home details" at bounding box center [40, 130] width 47 height 8
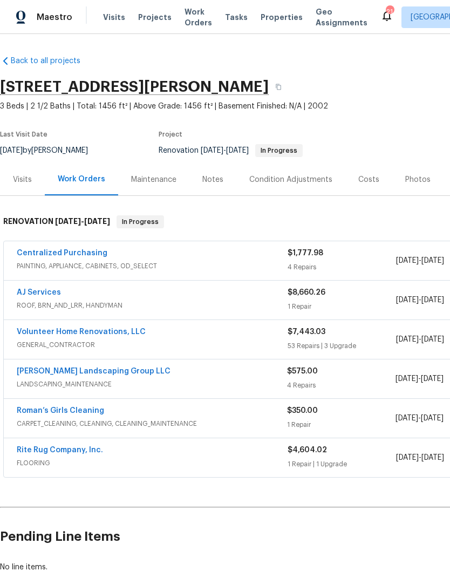
click at [325, 376] on div "4 Repairs" at bounding box center [341, 385] width 108 height 11
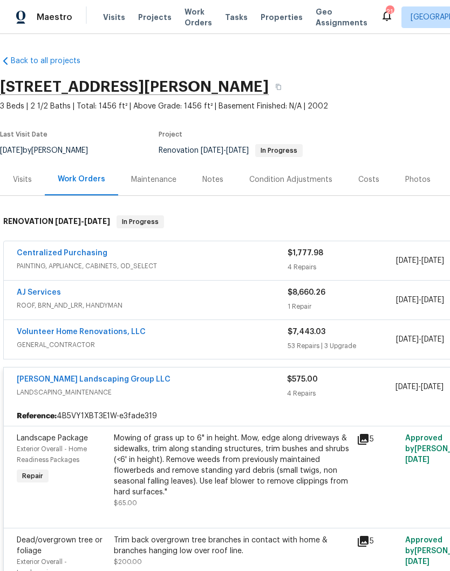
click at [366, 181] on div "Costs" at bounding box center [368, 179] width 21 height 11
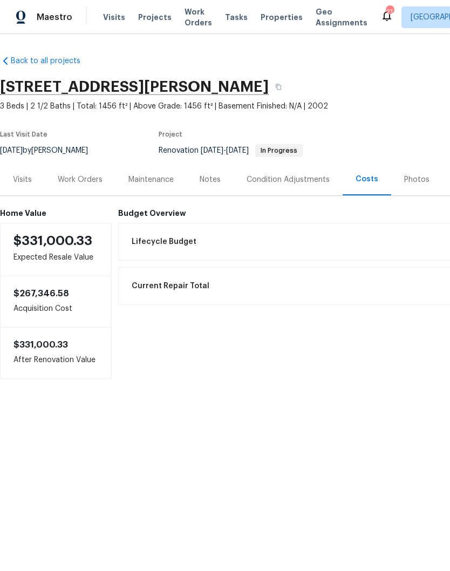
click at [80, 184] on div "Work Orders" at bounding box center [80, 179] width 45 height 11
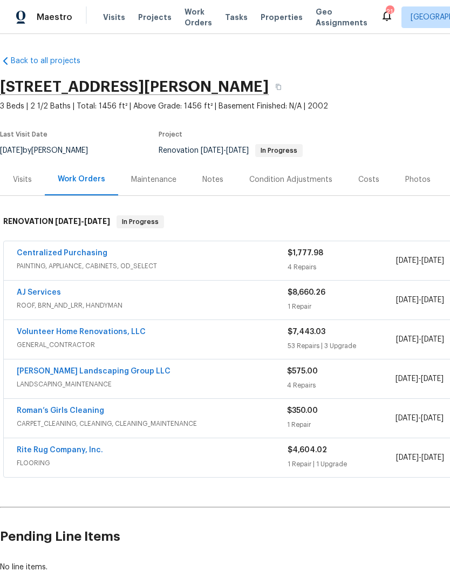
click at [102, 373] on link "[PERSON_NAME] Landscaping Group LLC" at bounding box center [94, 371] width 154 height 8
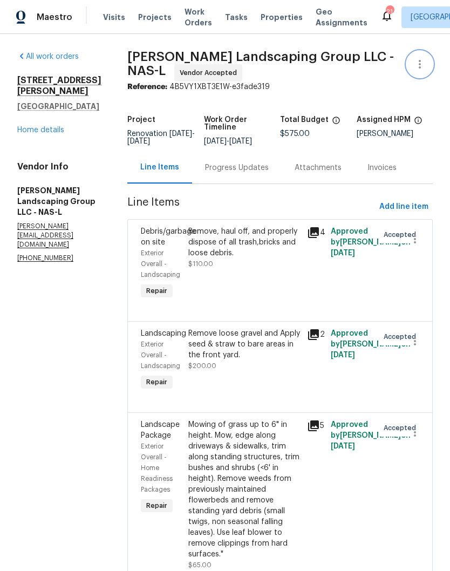
click at [422, 66] on icon "button" at bounding box center [419, 64] width 13 height 13
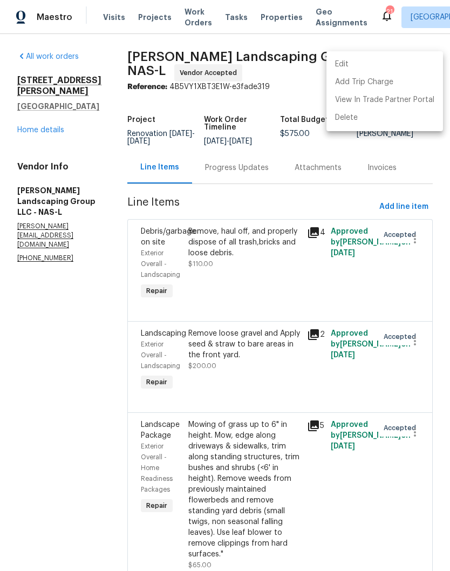
click at [372, 65] on li "Edit" at bounding box center [384, 65] width 116 height 18
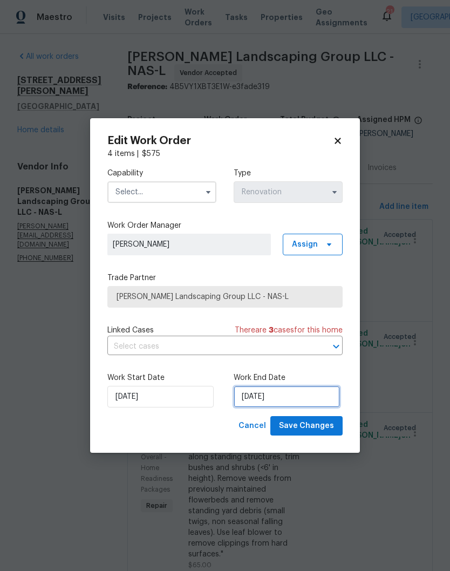
click at [311, 376] on input "10/7/2025" at bounding box center [287, 397] width 106 height 22
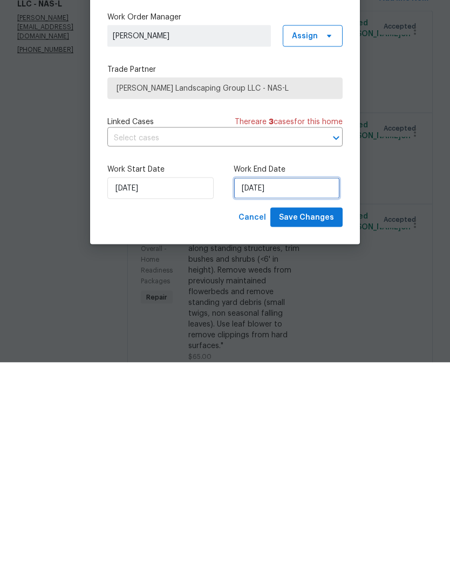
select select "9"
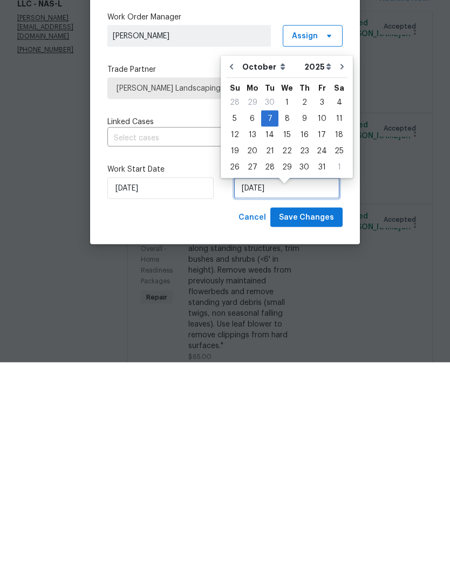
scroll to position [9, 0]
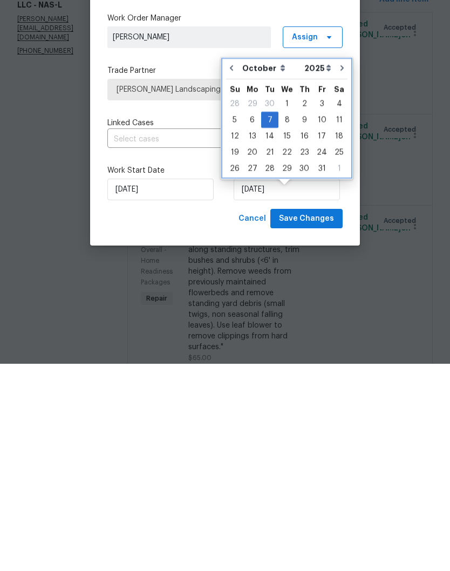
click at [234, 271] on icon "Go to previous month" at bounding box center [231, 275] width 9 height 9
type input "9/22/2025"
select select "8"
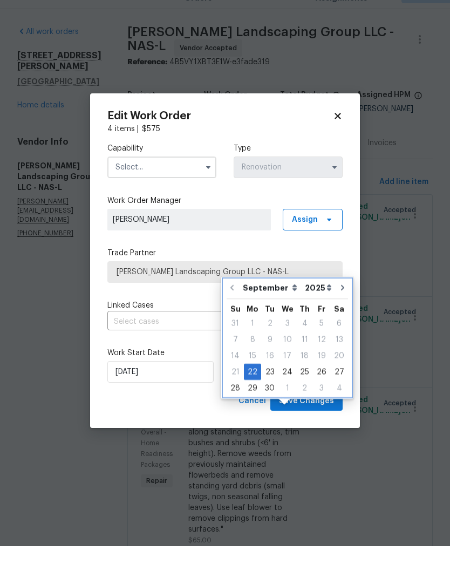
click at [338, 308] on icon "Go to next month" at bounding box center [342, 312] width 9 height 9
type input "10/22/2025"
select select "9"
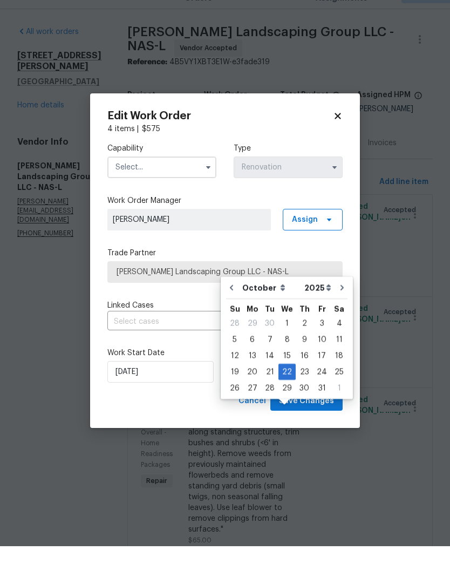
click at [341, 136] on icon at bounding box center [338, 141] width 10 height 10
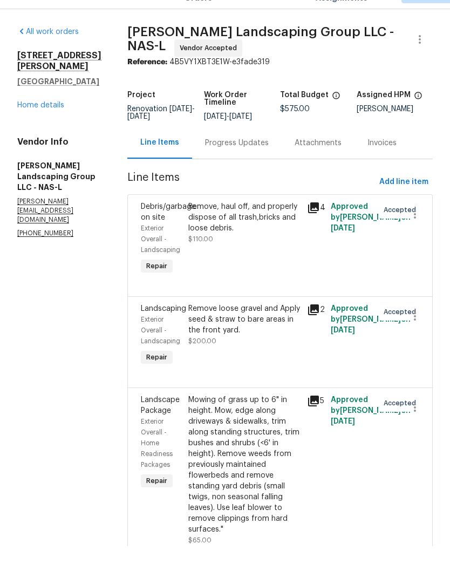
scroll to position [44, 0]
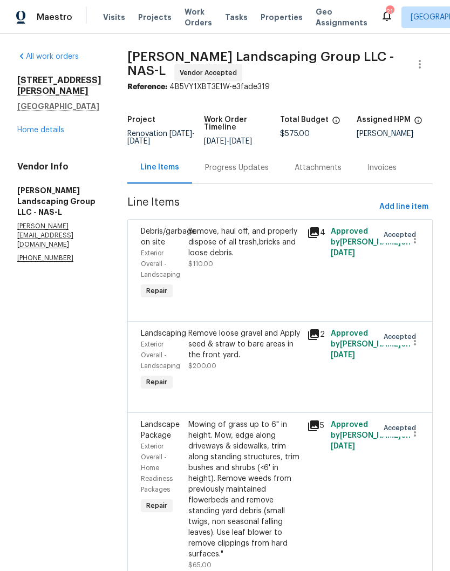
click at [57, 129] on div "All work orders 1201 Elisha Ct La Vergne, TN 37086 Home details Vendor Info San…" at bounding box center [59, 157] width 84 height 212
click at [57, 126] on link "Home details" at bounding box center [40, 130] width 47 height 8
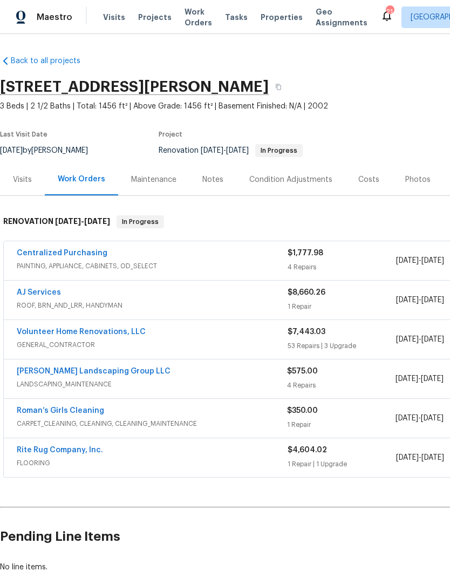
click at [213, 180] on div "Notes" at bounding box center [212, 179] width 21 height 11
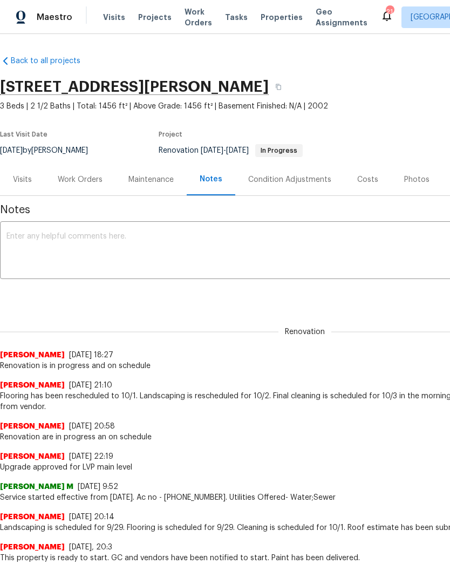
click at [155, 236] on textarea at bounding box center [304, 251] width 596 height 38
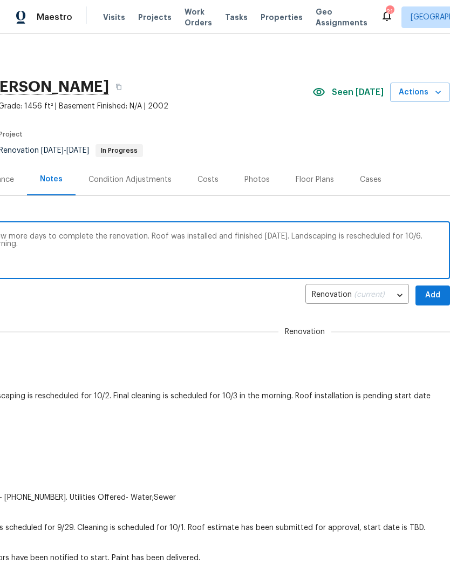
scroll to position [0, 160]
type textarea "Renovation is in progress. GC will need a few more days to complete the renovat…"
click at [435, 294] on span "Add" at bounding box center [432, 295] width 17 height 13
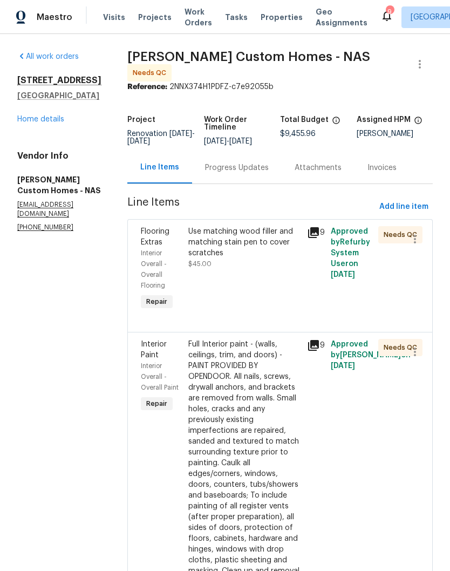
click at [286, 240] on div "Use matching wood filler and matching stain pen to cover scratches" at bounding box center [244, 242] width 112 height 32
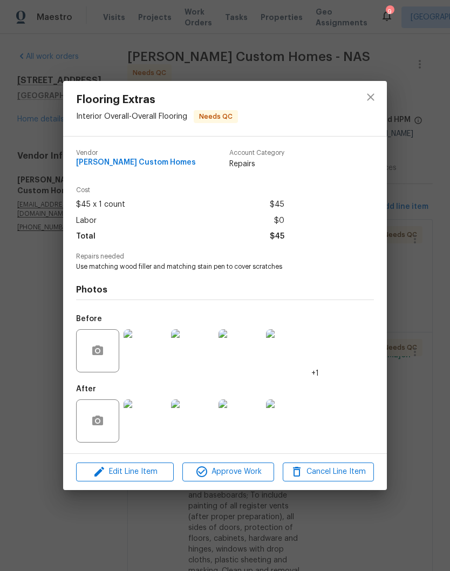
click at [157, 426] on img at bounding box center [145, 420] width 43 height 43
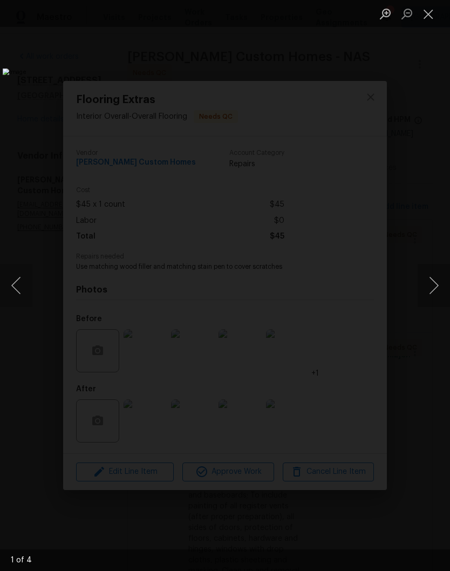
click at [437, 292] on button "Next image" at bounding box center [433, 285] width 32 height 43
click at [434, 294] on button "Next image" at bounding box center [433, 285] width 32 height 43
click at [434, 292] on button "Next image" at bounding box center [433, 285] width 32 height 43
click at [434, 286] on button "Next image" at bounding box center [433, 285] width 32 height 43
click at [436, 286] on button "Next image" at bounding box center [433, 285] width 32 height 43
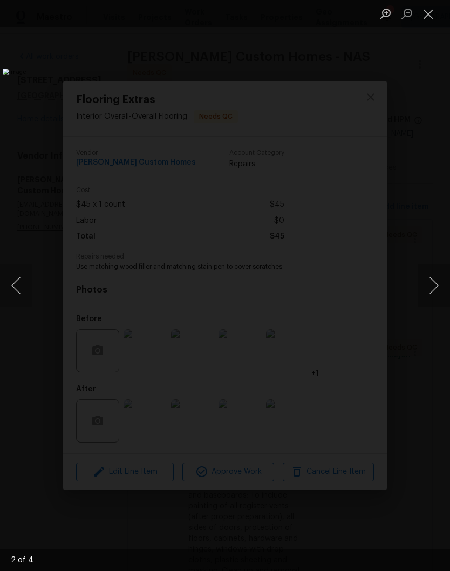
click at [436, 287] on button "Next image" at bounding box center [433, 285] width 32 height 43
click at [431, 17] on button "Close lightbox" at bounding box center [428, 13] width 22 height 19
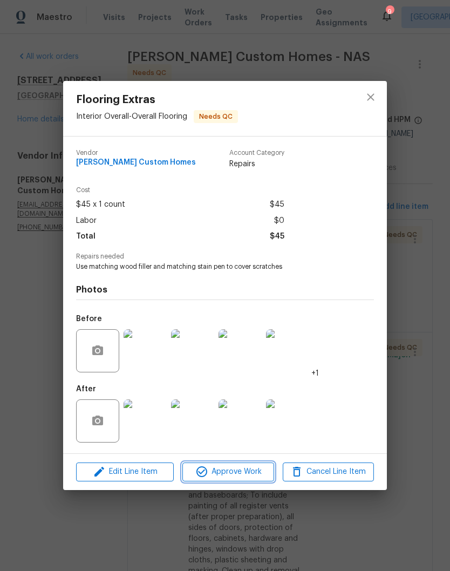
click at [248, 472] on span "Approve Work" at bounding box center [228, 471] width 85 height 13
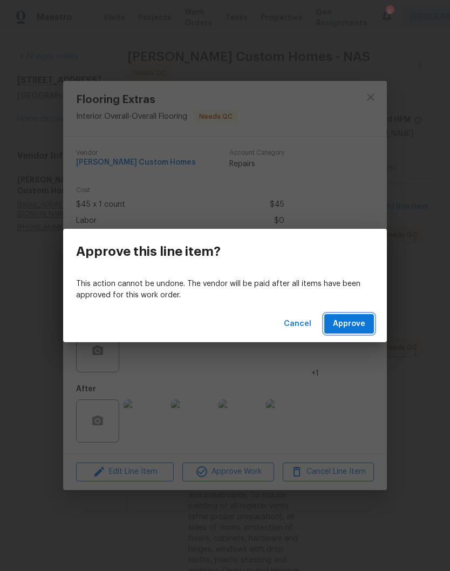
click at [356, 326] on span "Approve" at bounding box center [349, 323] width 32 height 13
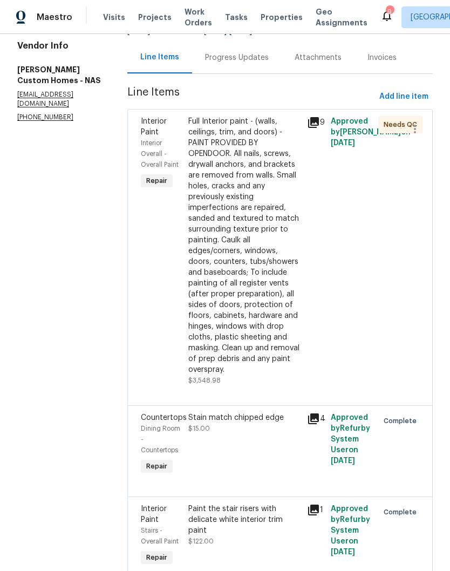
scroll to position [90, 0]
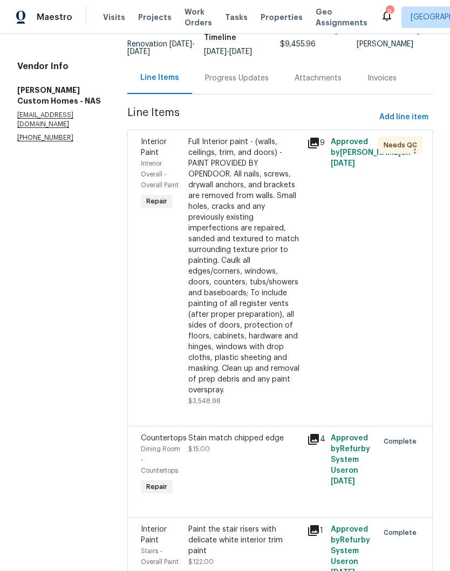
click at [255, 151] on div "Full Interior paint - (walls, ceilings, trim, and doors) - PAINT PROVIDED BY OP…" at bounding box center [244, 265] width 112 height 259
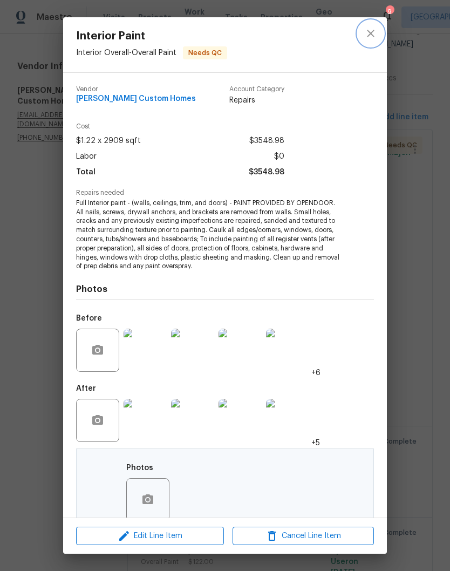
click at [376, 35] on icon "close" at bounding box center [370, 33] width 13 height 13
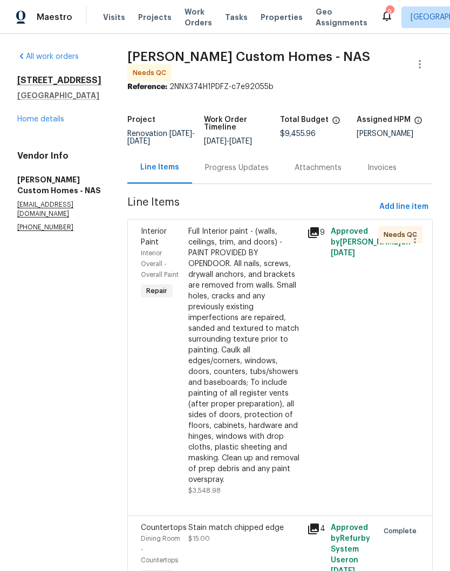
scroll to position [0, 0]
click at [269, 172] on div "Progress Updates" at bounding box center [237, 167] width 64 height 11
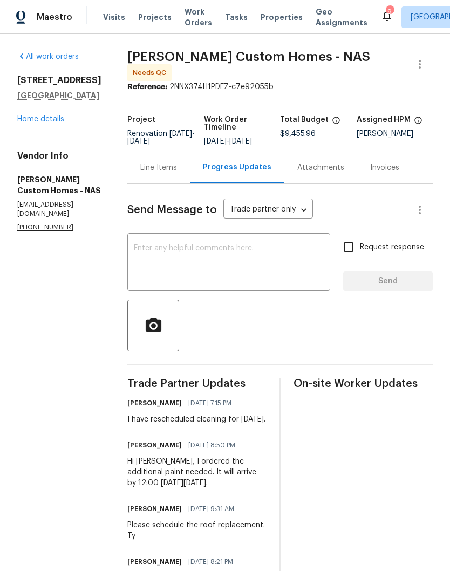
click at [52, 121] on link "Home details" at bounding box center [40, 119] width 47 height 8
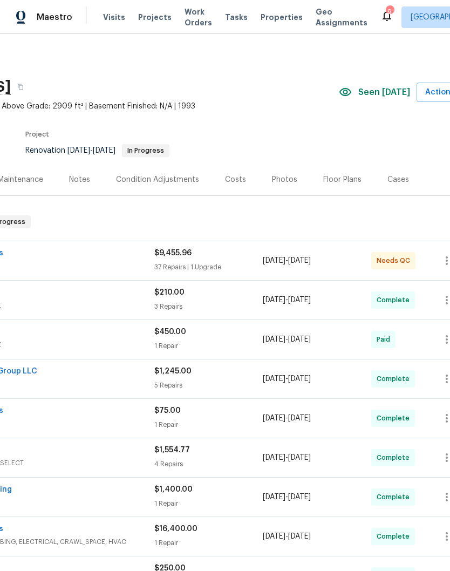
scroll to position [0, 134]
click at [281, 181] on div "Photos" at bounding box center [283, 179] width 25 height 11
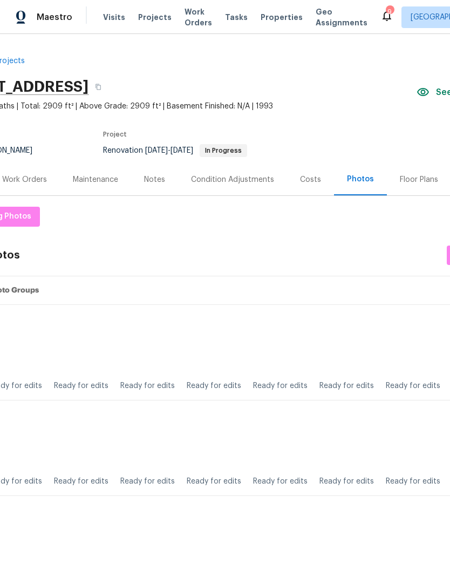
scroll to position [0, 55]
click at [164, 180] on div "Notes" at bounding box center [155, 179] width 21 height 11
